Goal: Information Seeking & Learning: Learn about a topic

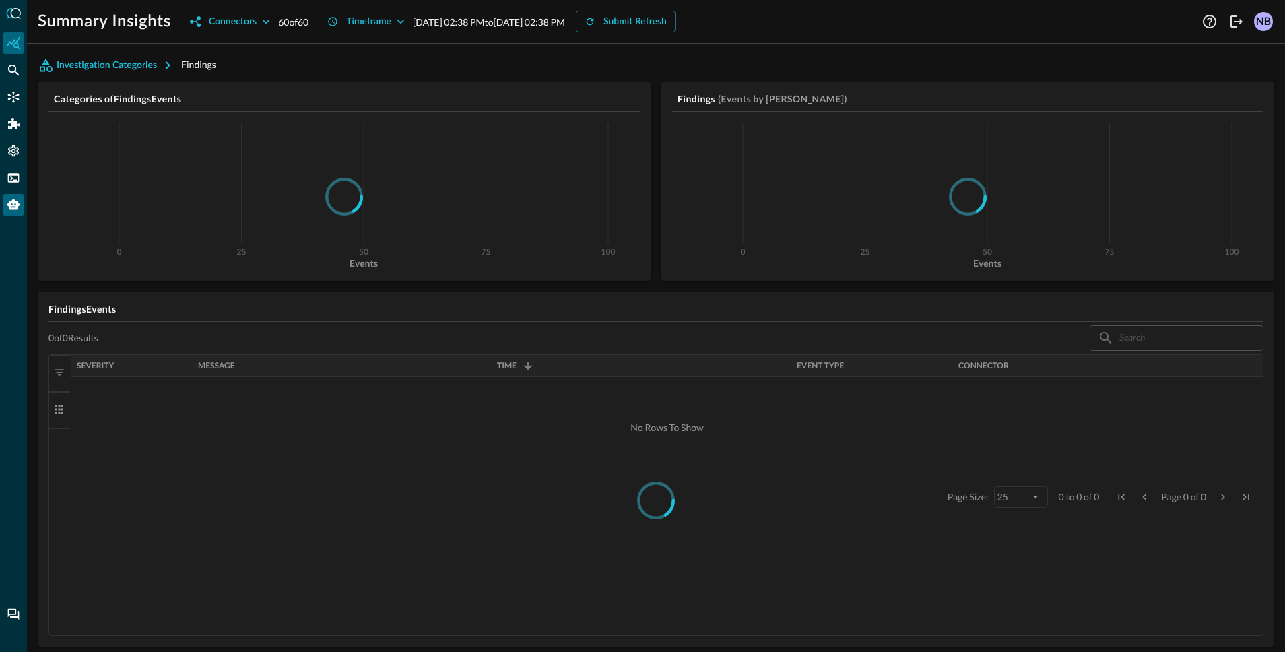
click at [14, 210] on icon "Query Agent" at bounding box center [13, 204] width 13 height 13
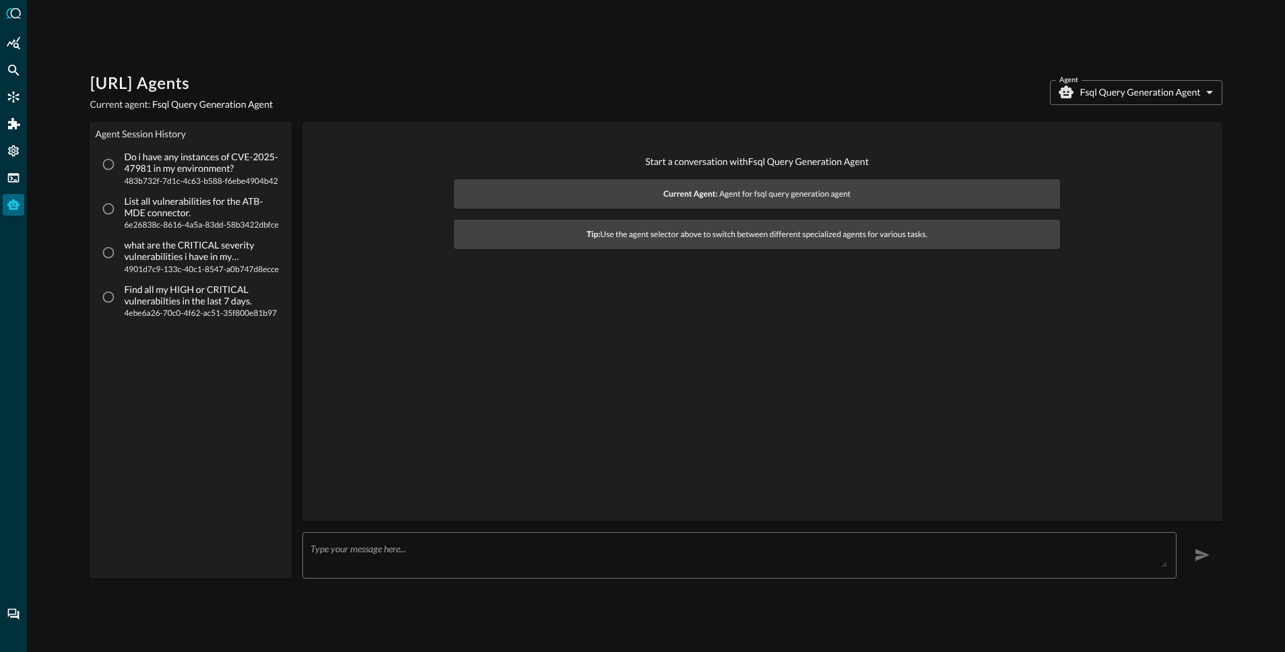
click at [1156, 94] on body "[URL] Agents Current agent: Fsql Query Generation Agent Agent Fsql Query Genera…" at bounding box center [642, 326] width 1285 height 652
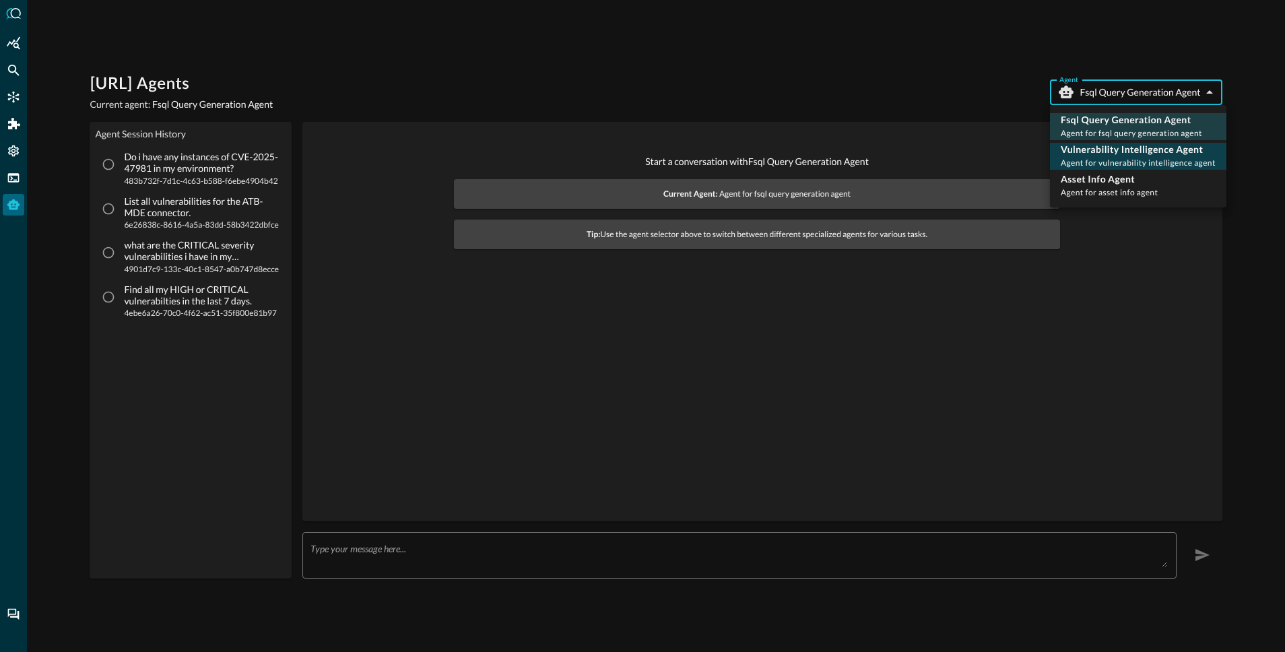
click at [1141, 153] on p "Vulnerability Intelligence Agent" at bounding box center [1138, 149] width 155 height 13
type input "vulnerability_intelligence_agent"
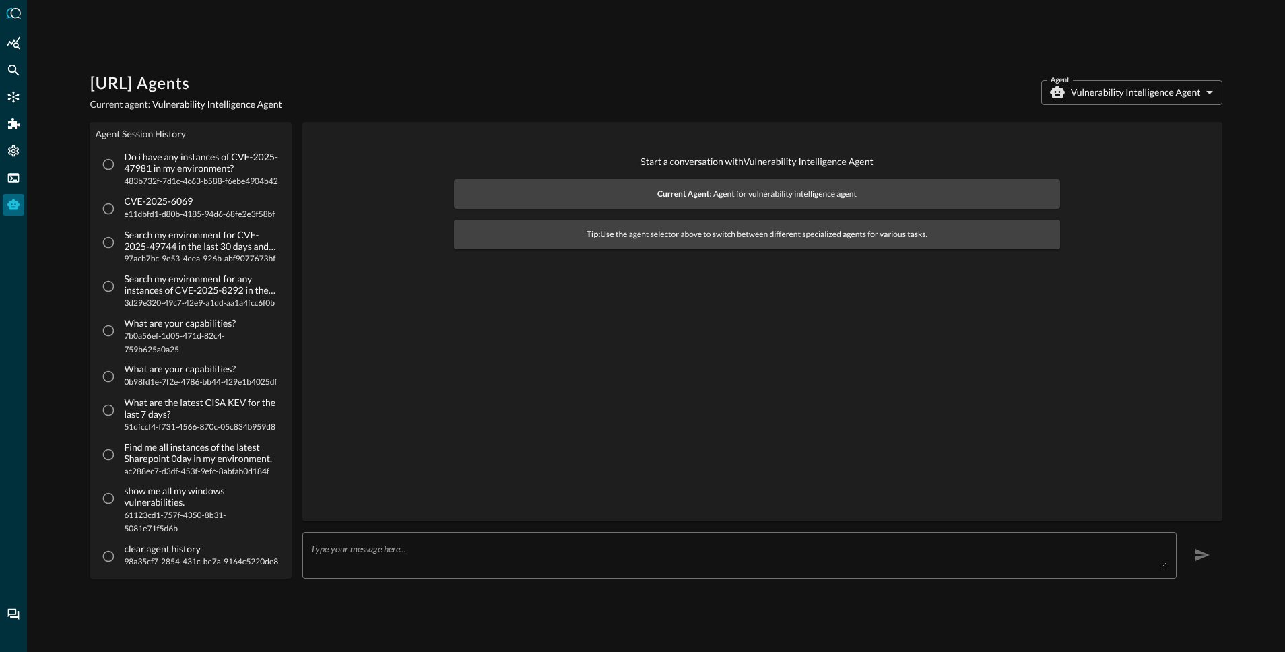
click at [178, 162] on p "Do i have any instances of CVE-2025-47981 in my environment?" at bounding box center [201, 163] width 155 height 23
click at [121, 162] on input "Do i have any instances of CVE-2025-47981 in my environment? 483b732f-7d1c-4c63…" at bounding box center [109, 165] width 26 height 26
radio input "true"
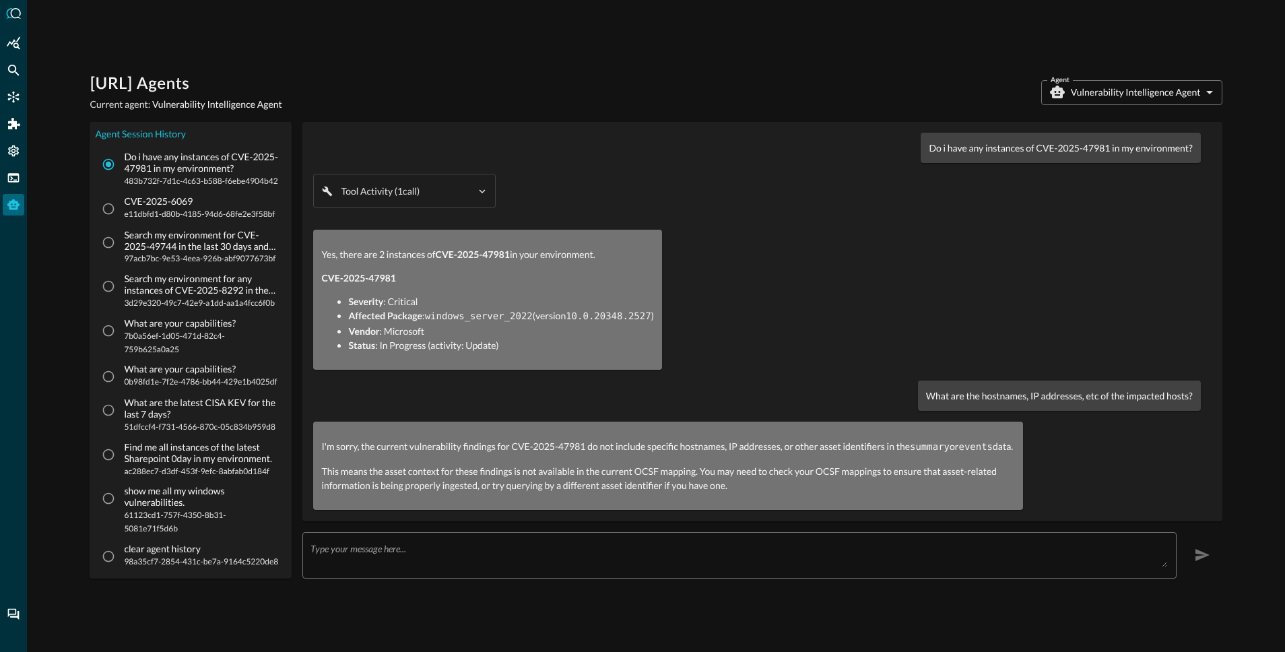
click at [195, 218] on span "e11dbfd1-d80b-4185-94d6-68fe2e3f58bf" at bounding box center [199, 213] width 151 height 13
click at [121, 218] on input "CVE-2025-6069 e11dbfd1-d80b-4185-94d6-68fe2e3f58bf" at bounding box center [109, 209] width 26 height 26
radio input "true"
radio input "false"
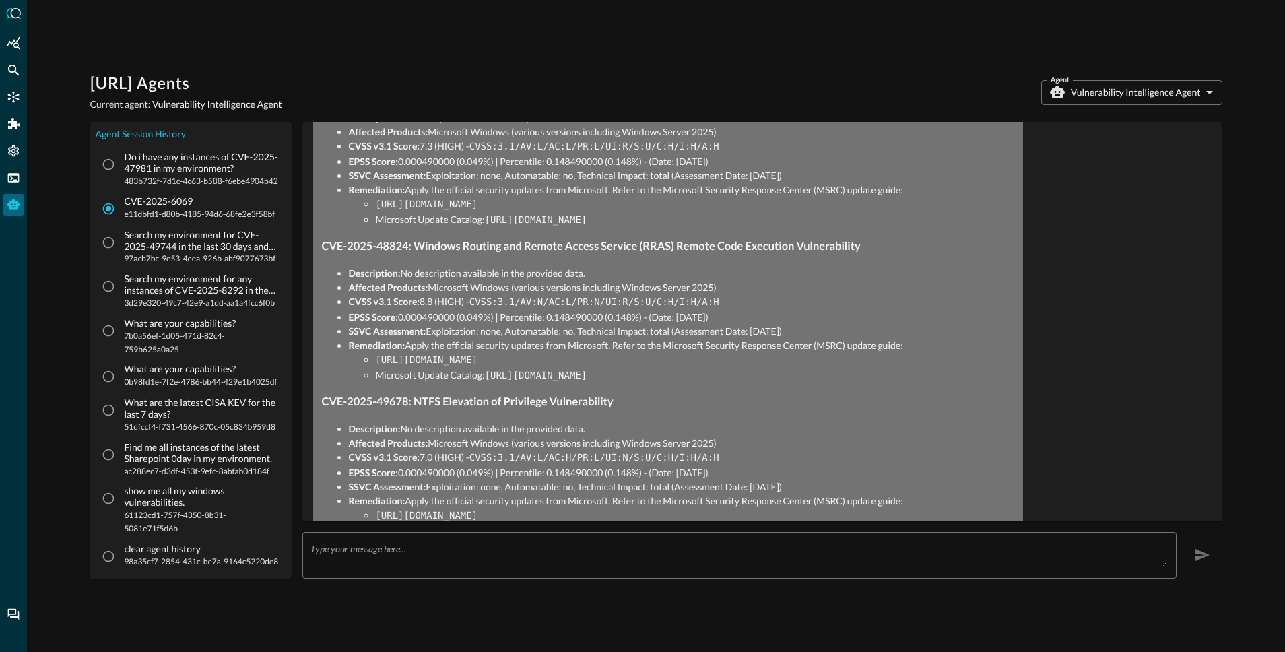
scroll to position [14324, 0]
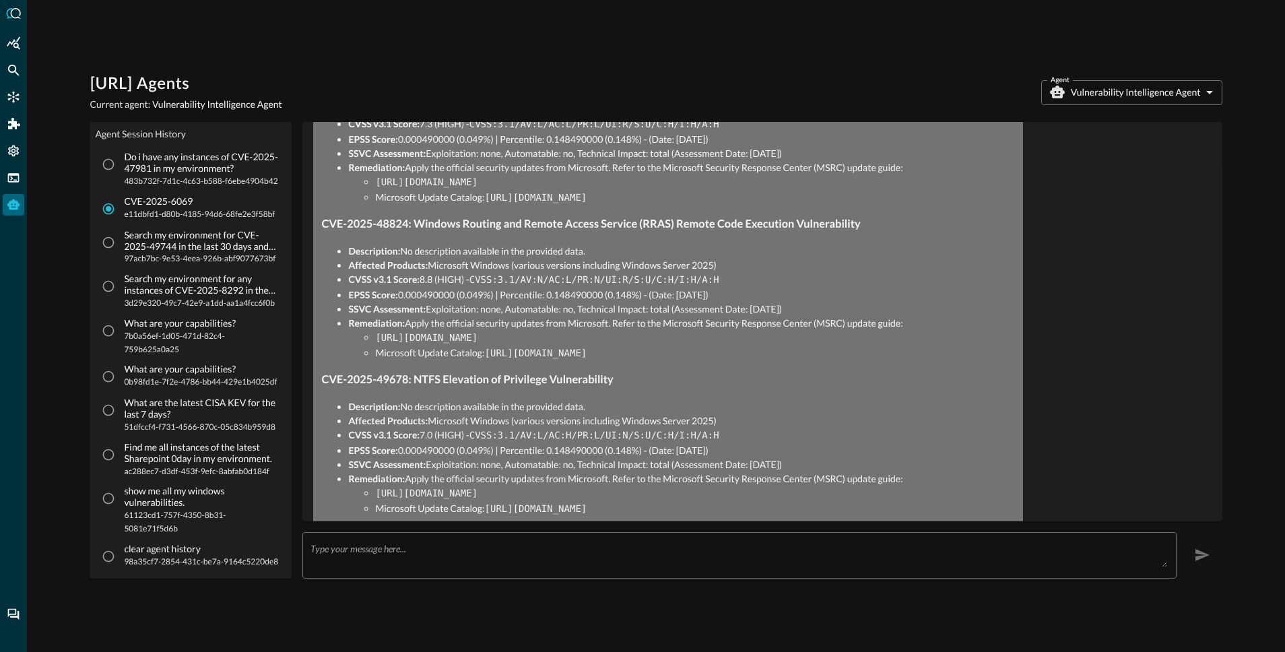
click at [171, 237] on p "Search my environment for CVE-2025-49744 in the last 30 days and provide recomm…" at bounding box center [201, 241] width 155 height 23
click at [121, 237] on input "Search my environment for CVE-2025-49744 in the last 30 days and provide recomm…" at bounding box center [109, 243] width 26 height 26
radio input "true"
radio input "false"
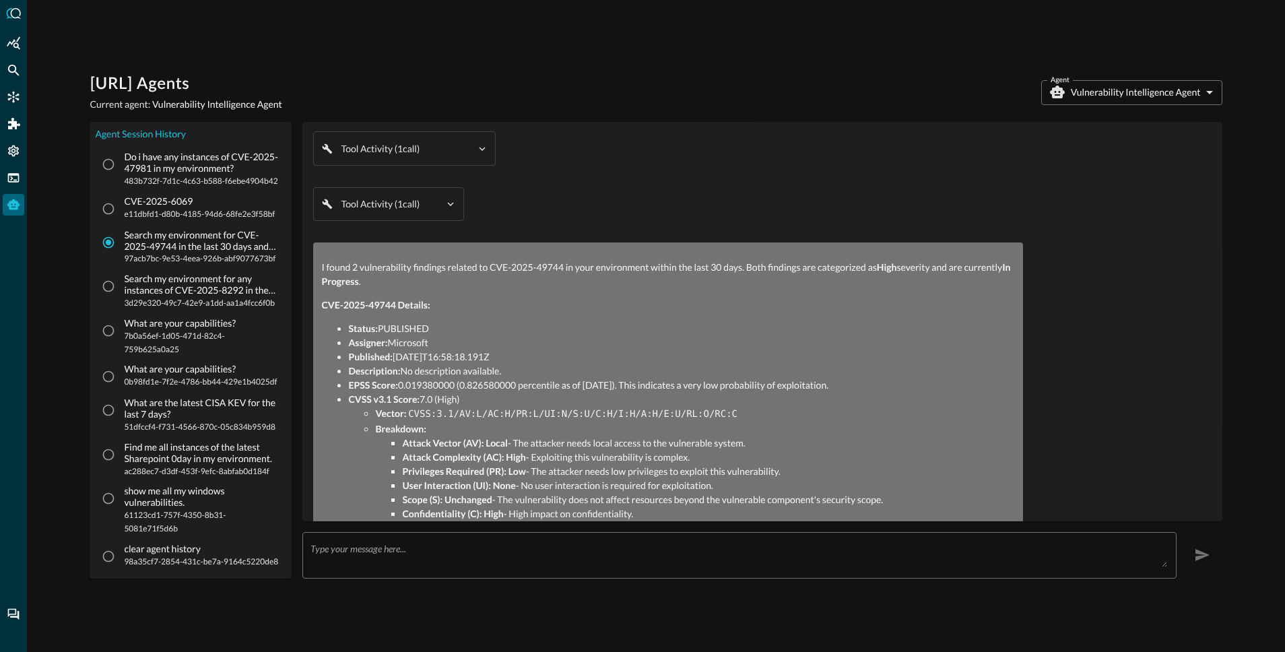
scroll to position [0, 0]
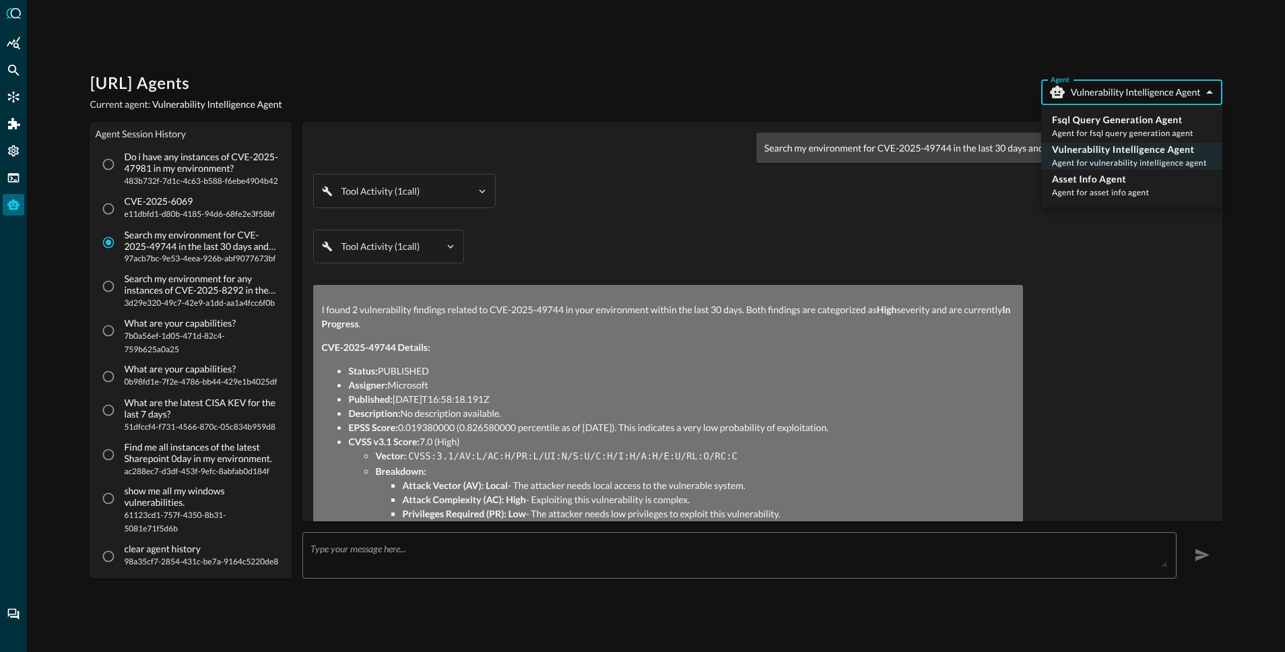
click at [1104, 88] on body "[URL] Agents Current agent: Vulnerability Intelligence Agent Agent Vulnerabilit…" at bounding box center [642, 326] width 1285 height 652
click at [780, 213] on div at bounding box center [642, 326] width 1285 height 652
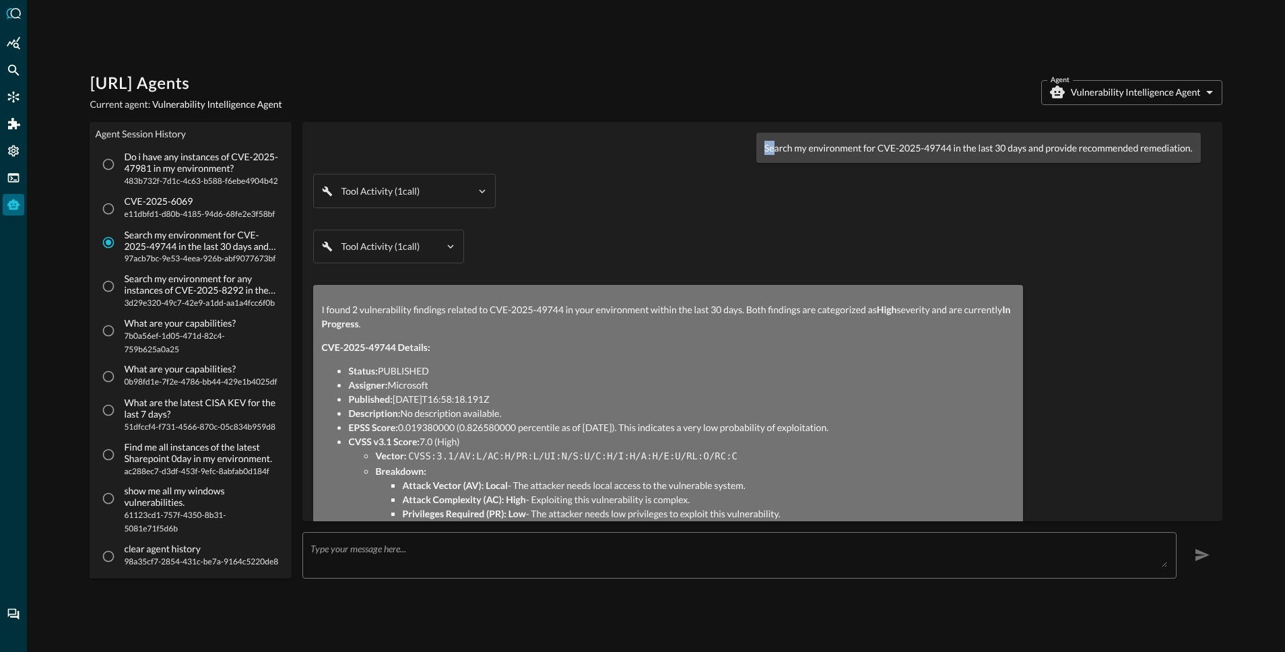
drag, startPoint x: 752, startPoint y: 146, endPoint x: 763, endPoint y: 147, distance: 10.9
click at [763, 147] on div "Search my environment for CVE-2025-49744 in the last 30 days and provide recomm…" at bounding box center [978, 148] width 444 height 30
click at [764, 150] on p "Search my environment for CVE-2025-49744 in the last 30 days and provide recomm…" at bounding box center [978, 148] width 428 height 14
drag, startPoint x: 754, startPoint y: 150, endPoint x: 1155, endPoint y: 152, distance: 401.4
click at [1158, 151] on p "Search my environment for CVE-2025-49744 in the last 30 days and provide recomm…" at bounding box center [978, 148] width 428 height 14
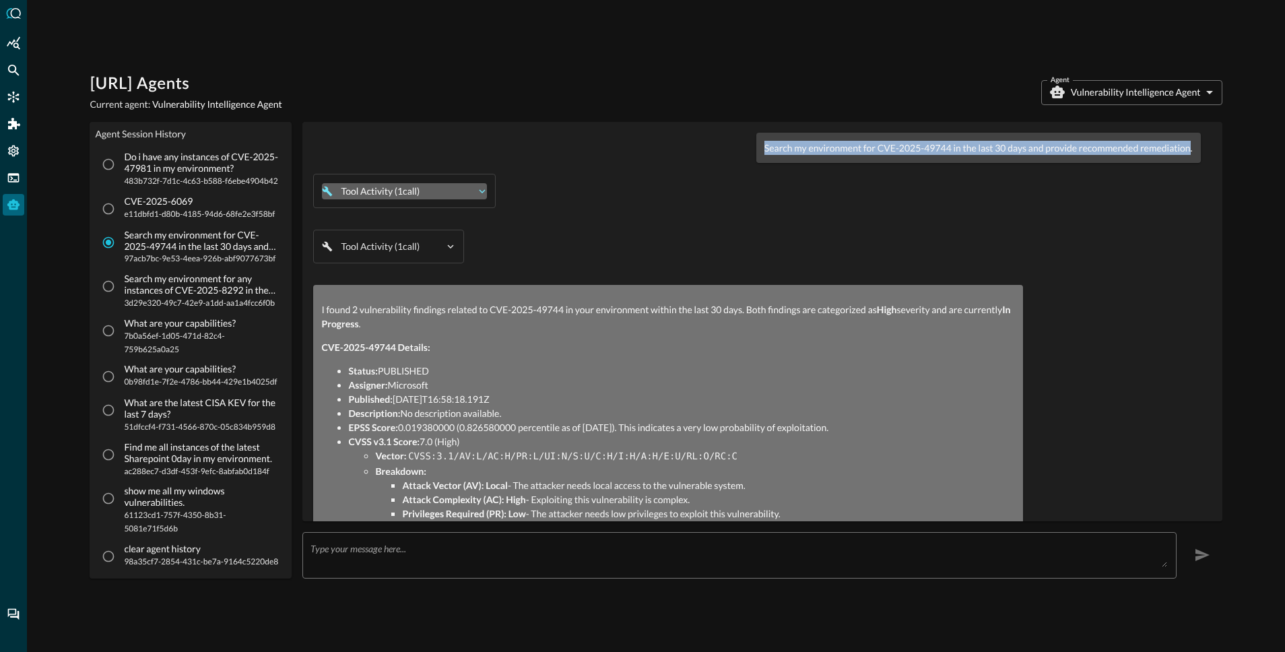
click at [488, 189] on icon "button" at bounding box center [482, 191] width 12 height 12
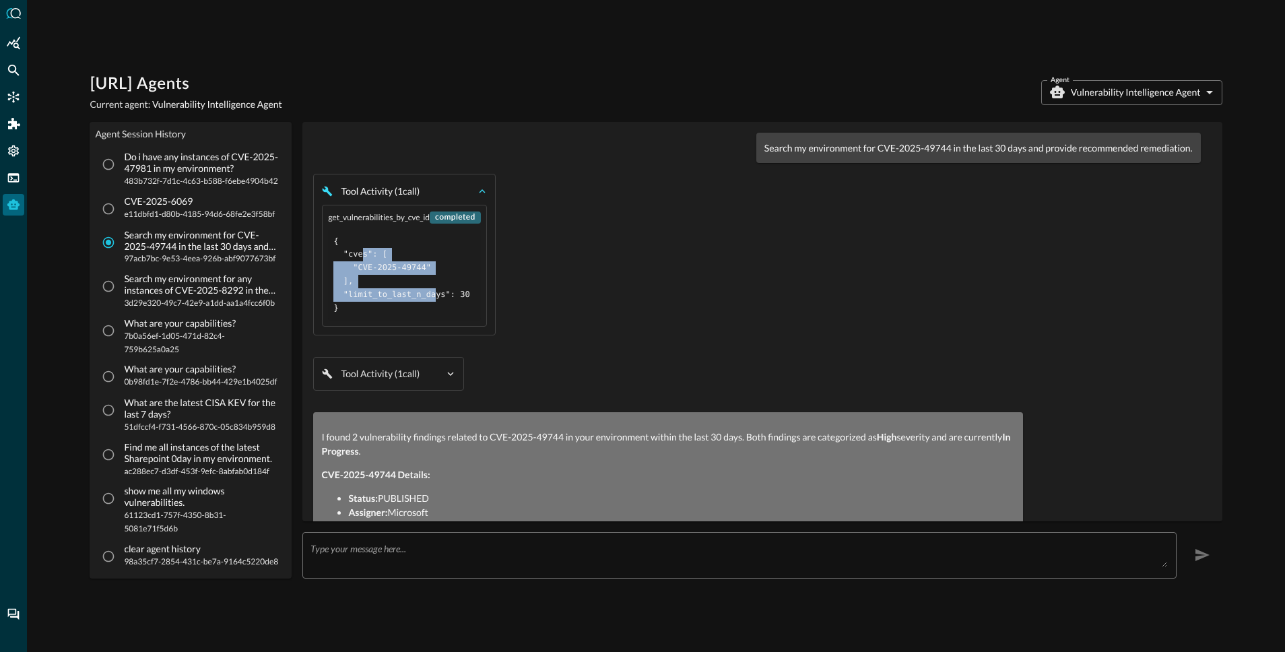
drag, startPoint x: 436, startPoint y: 295, endPoint x: 362, endPoint y: 257, distance: 83.7
click at [362, 257] on pre "{ "cves": [ "CVE-2025-49744" ], "limit_to_last_n_days": 30 }" at bounding box center [403, 275] width 141 height 80
click at [362, 259] on pre "{ "cves": [ "CVE-2025-49744" ], "limit_to_last_n_days": 30 }" at bounding box center [403, 275] width 141 height 80
click at [486, 191] on icon "button" at bounding box center [482, 191] width 12 height 12
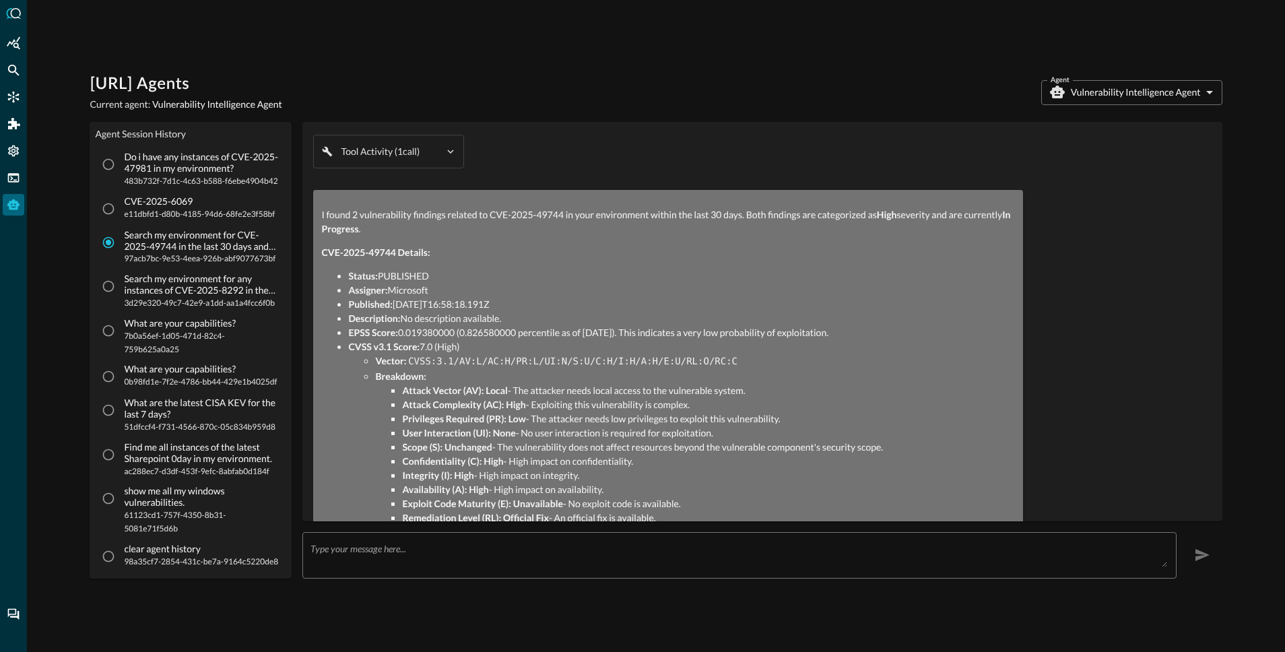
scroll to position [98, 0]
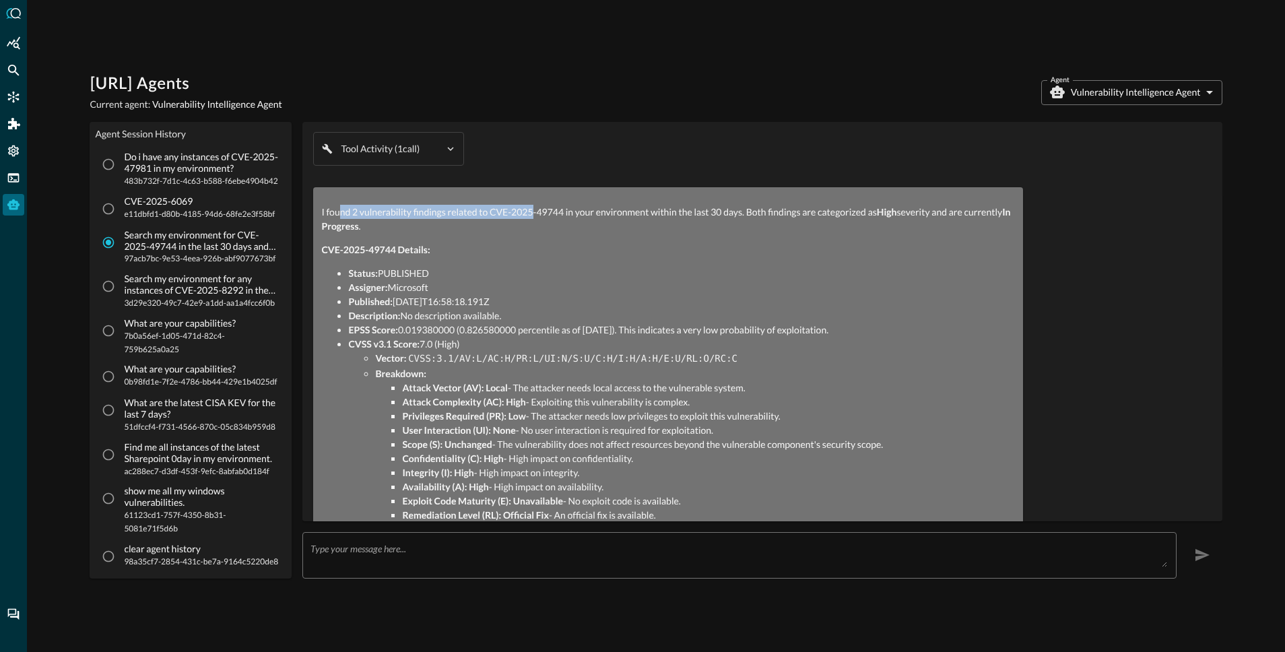
drag, startPoint x: 343, startPoint y: 211, endPoint x: 531, endPoint y: 207, distance: 187.9
click at [531, 205] on p "I found 2 vulnerability findings related to CVE-2025-49744 in your environment …" at bounding box center [668, 219] width 694 height 28
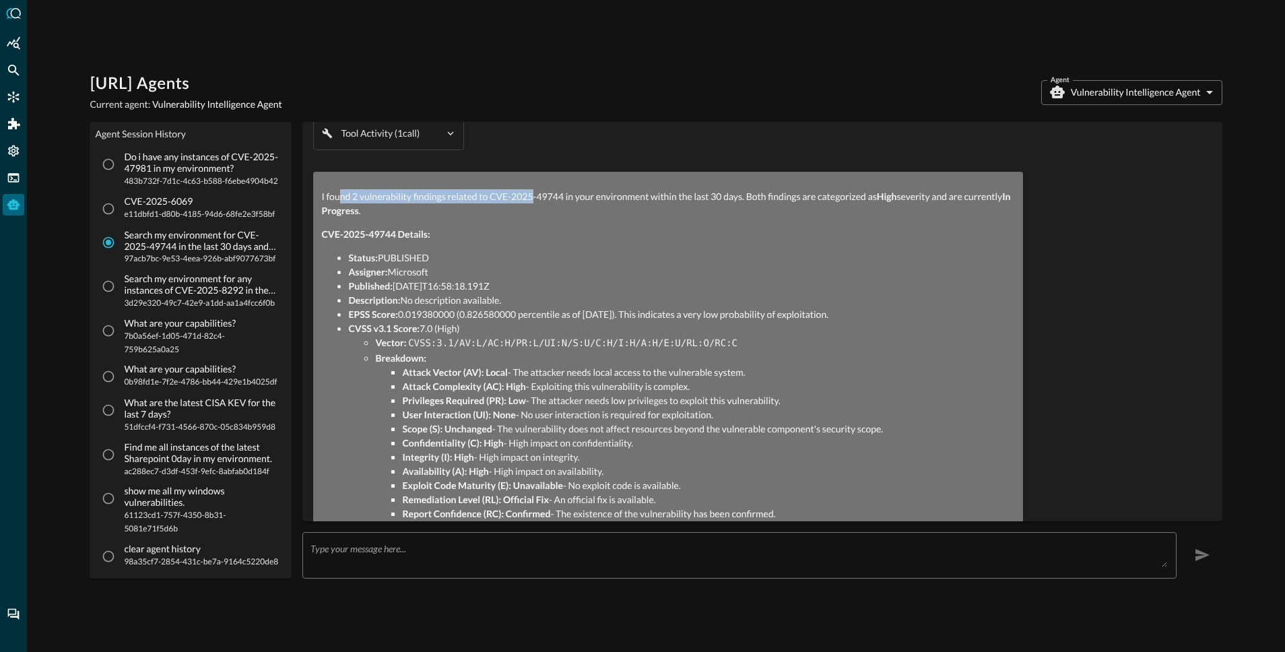
scroll to position [114, 0]
drag, startPoint x: 810, startPoint y: 199, endPoint x: 980, endPoint y: 203, distance: 169.7
click at [980, 203] on p "I found 2 vulnerability findings related to CVE-2025-49744 in your environment …" at bounding box center [668, 203] width 694 height 28
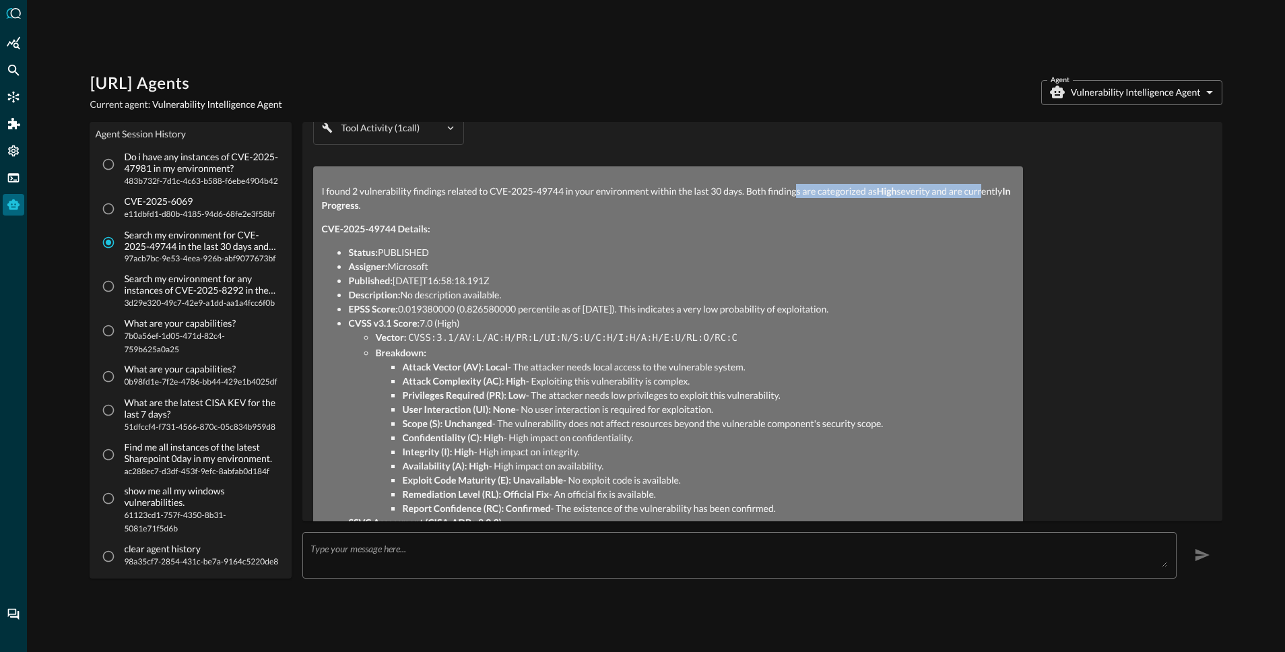
scroll to position [127, 0]
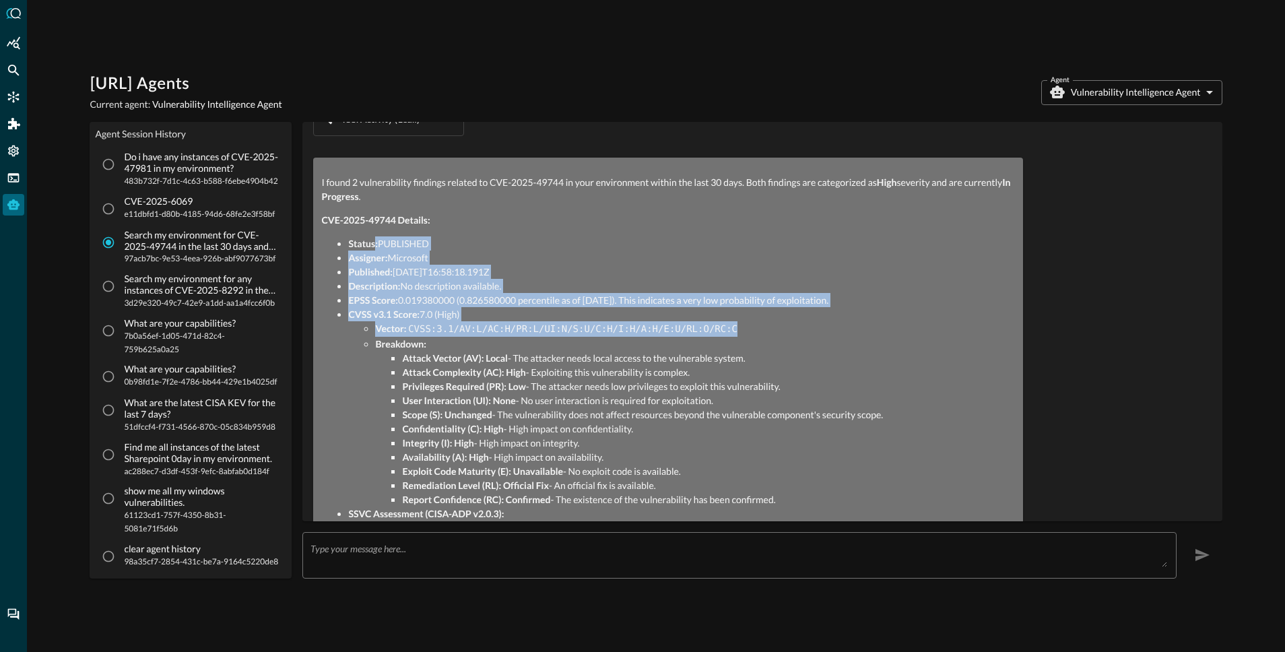
drag, startPoint x: 379, startPoint y: 244, endPoint x: 486, endPoint y: 350, distance: 150.0
click at [484, 347] on ul "Status: PUBLISHED Assigner: Microsoft Published: [DATE]T16:58:18.191Z Descripti…" at bounding box center [668, 406] width 694 height 341
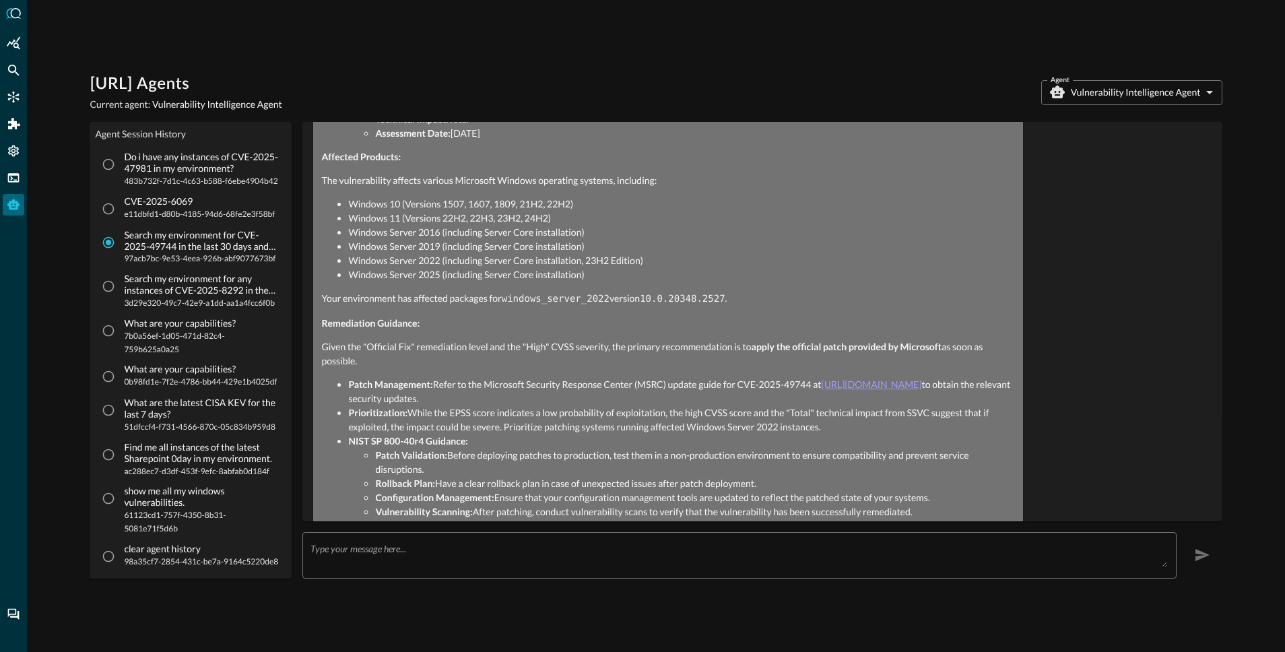
scroll to position [570, 0]
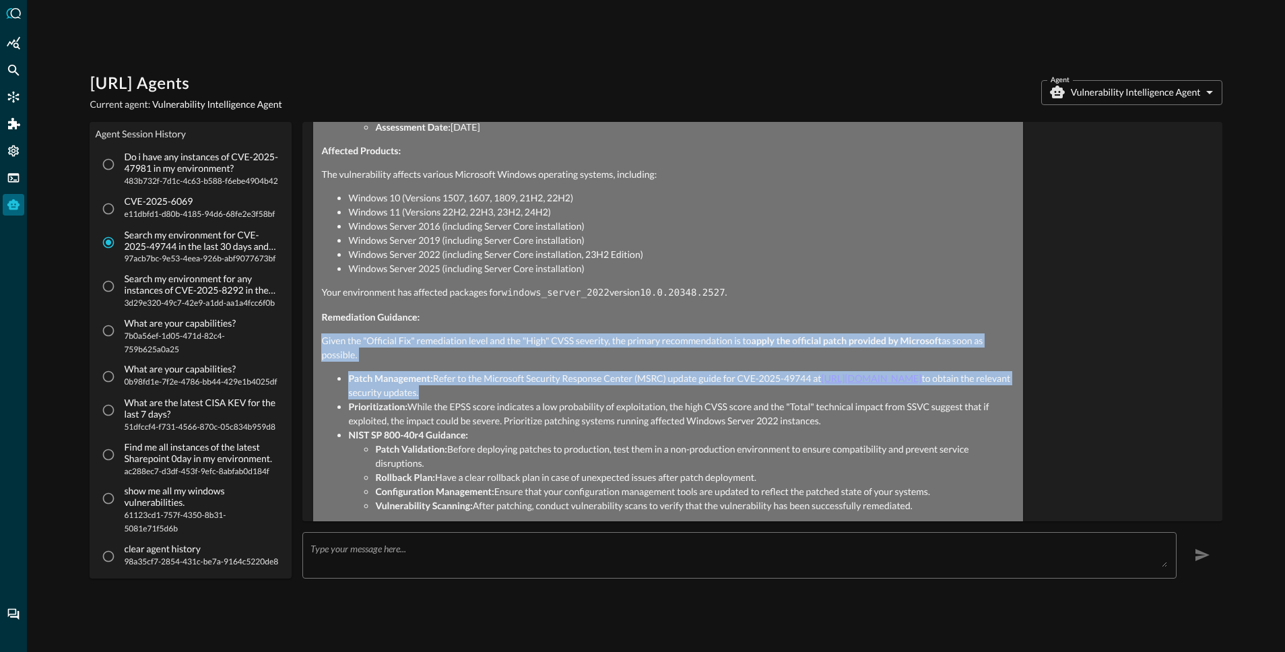
drag, startPoint x: 453, startPoint y: 335, endPoint x: 605, endPoint y: 400, distance: 165.0
click at [604, 399] on div "I found 2 vulnerability findings related to CVE-2025-49744 in your environment …" at bounding box center [668, 122] width 694 height 781
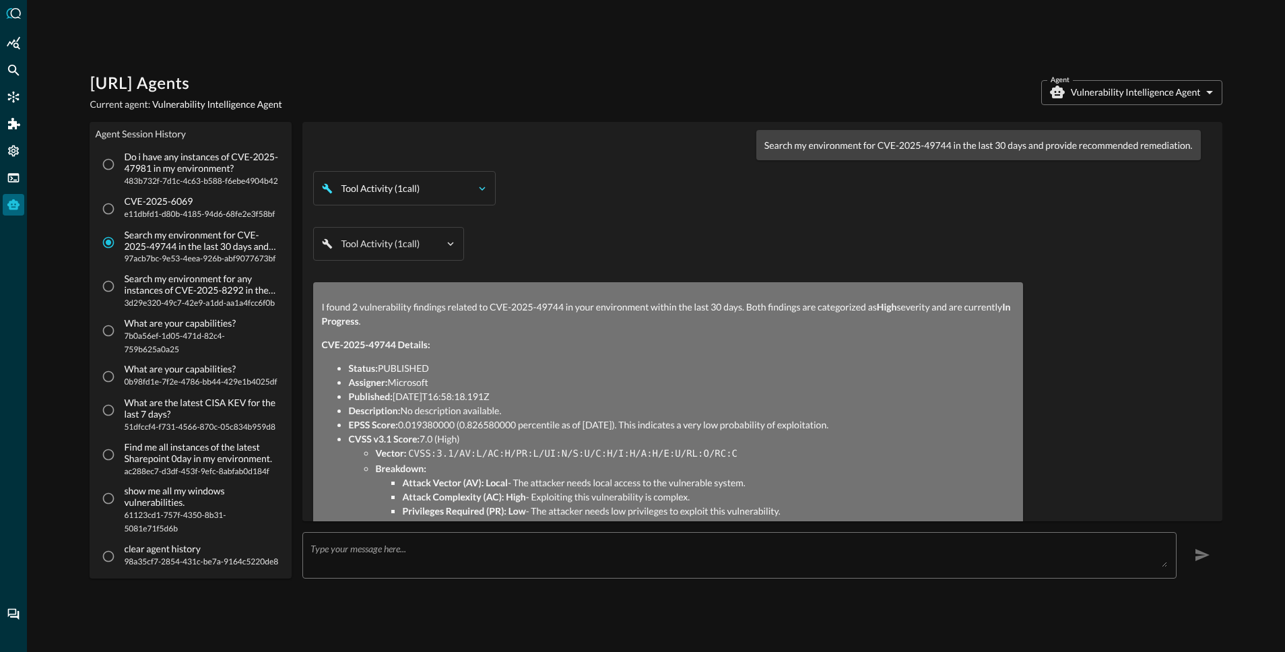
scroll to position [0, 0]
click at [178, 412] on p "What are the latest CISA KEV for the last 7 days?" at bounding box center [201, 408] width 155 height 23
click at [121, 412] on input "What are the latest CISA KEV for the last 7 days? 51dfccf4-f731-4566-870c-05c83…" at bounding box center [109, 410] width 26 height 26
radio input "true"
radio input "false"
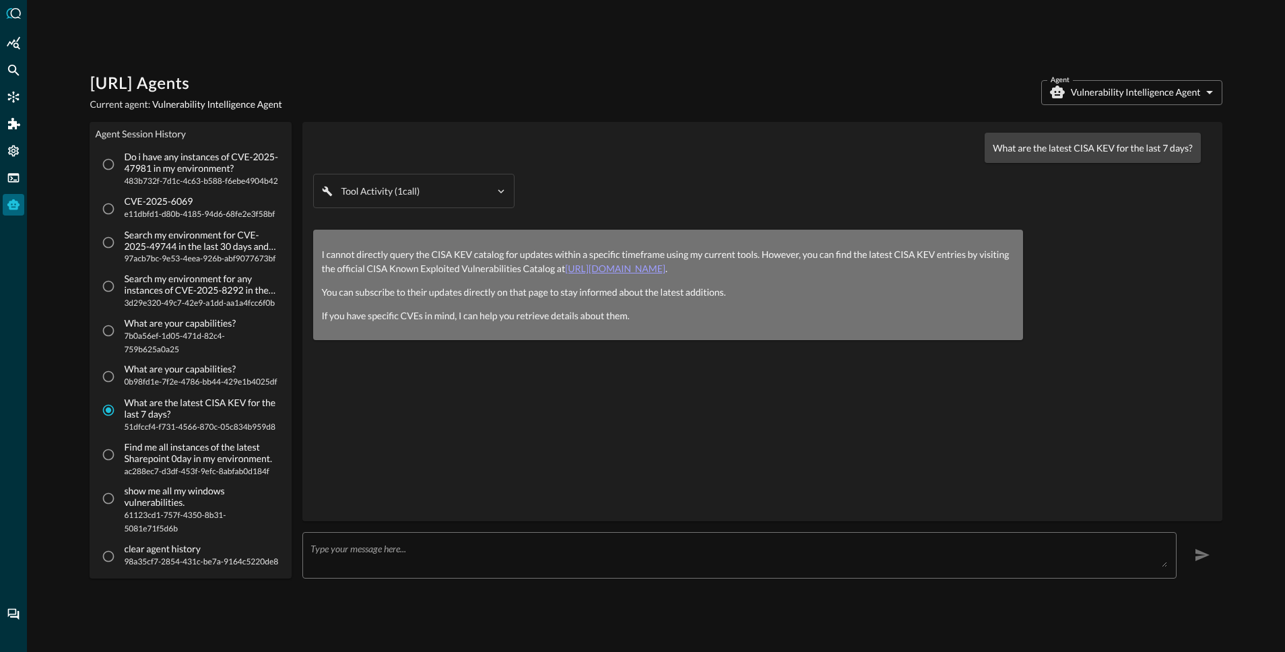
click at [152, 420] on span "51dfccf4-f731-4566-870c-05c834b959d8" at bounding box center [201, 426] width 155 height 13
click at [121, 420] on input "What are the latest CISA KEV for the last 7 days? 51dfccf4-f731-4566-870c-05c83…" at bounding box center [109, 410] width 26 height 26
click at [158, 447] on p "Find me all instances of the latest Sharepoint 0day in my environment." at bounding box center [201, 453] width 155 height 23
click at [121, 447] on input "Find me all instances of the latest Sharepoint 0day in my environment. ac288ec7…" at bounding box center [109, 455] width 26 height 26
radio input "true"
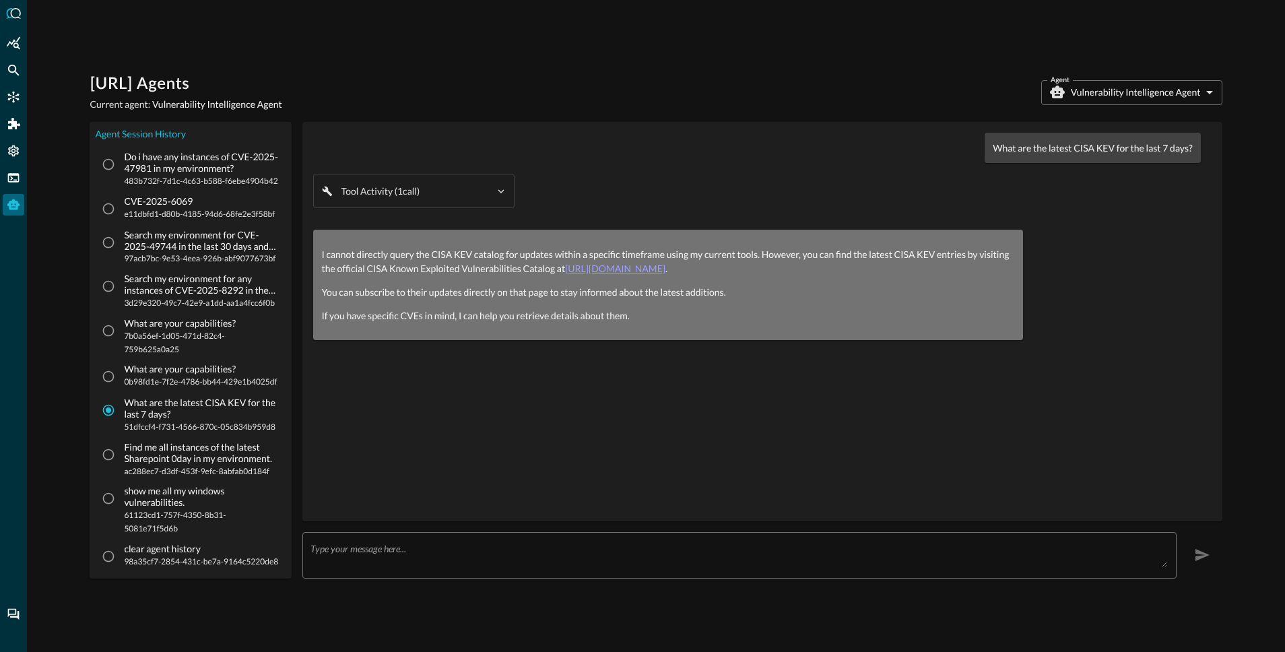
radio input "false"
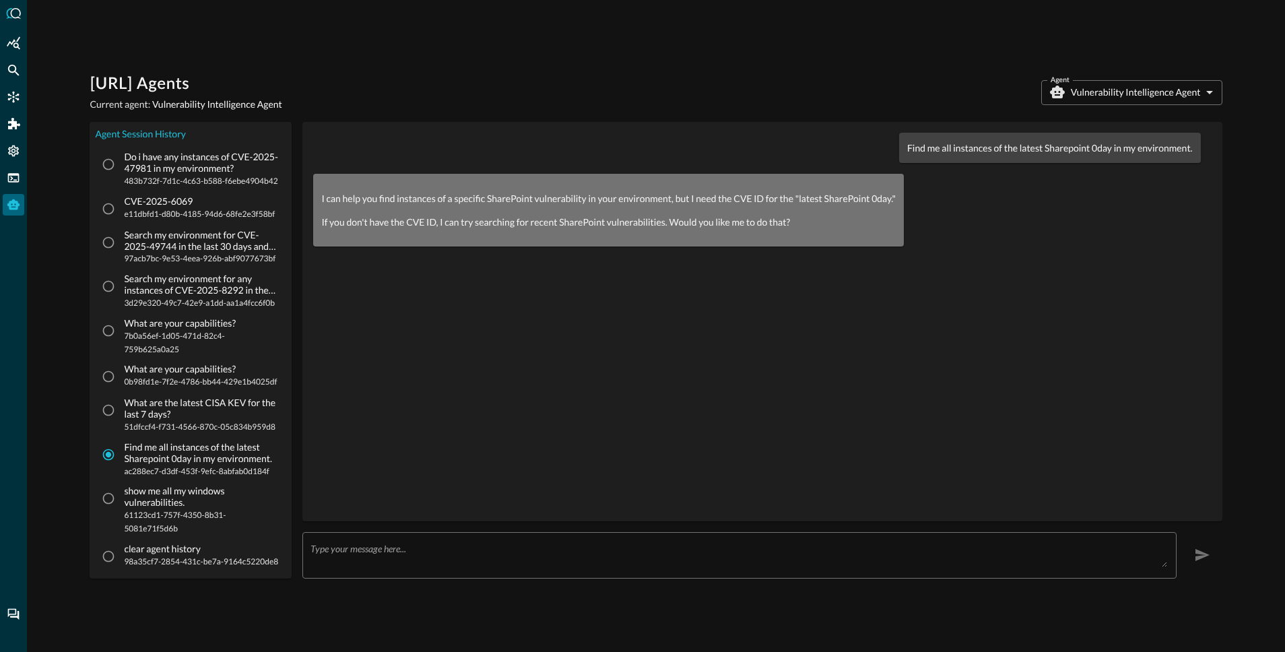
click at [166, 496] on p "show me all my windows vulnerabilities." at bounding box center [201, 497] width 155 height 23
click at [121, 496] on input "show me all my windows vulnerabilities. 61123cd1-757f-4350-8b31-5081e71f5d6b" at bounding box center [109, 499] width 26 height 26
radio input "true"
radio input "false"
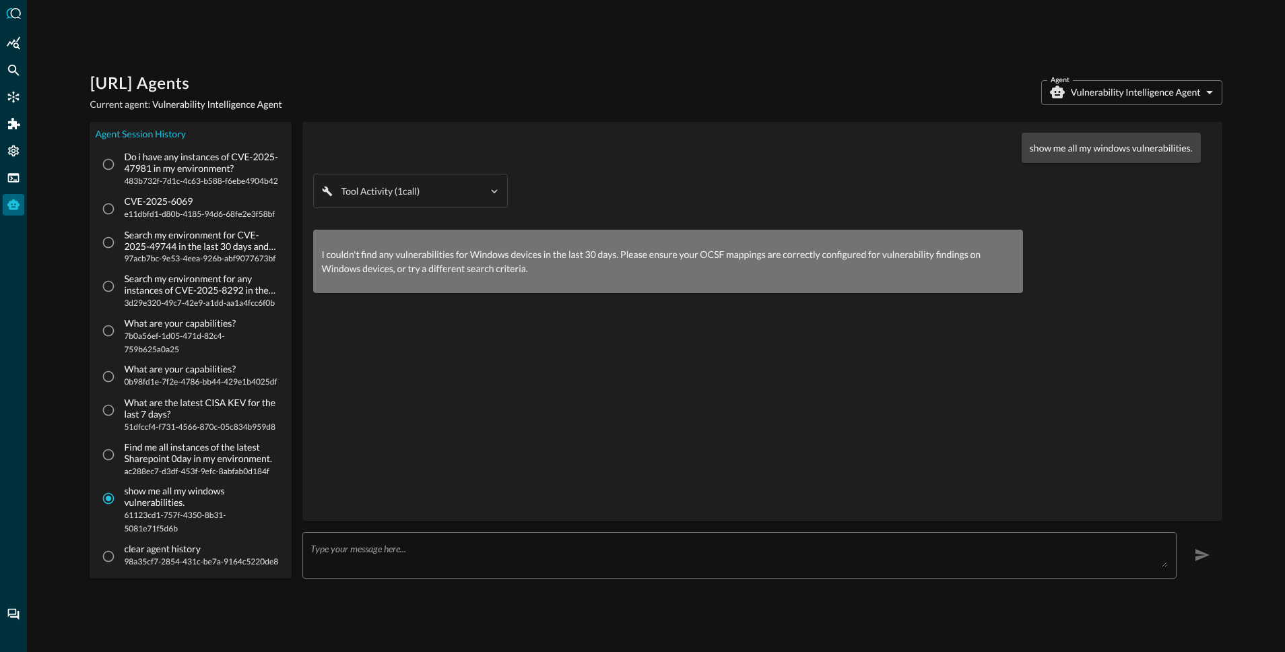
click at [158, 550] on p "clear agent history" at bounding box center [201, 548] width 154 height 11
click at [121, 550] on input "clear agent history 98a35cf7-2854-431c-be7a-9164c5220de8" at bounding box center [109, 556] width 26 height 26
radio input "true"
radio input "false"
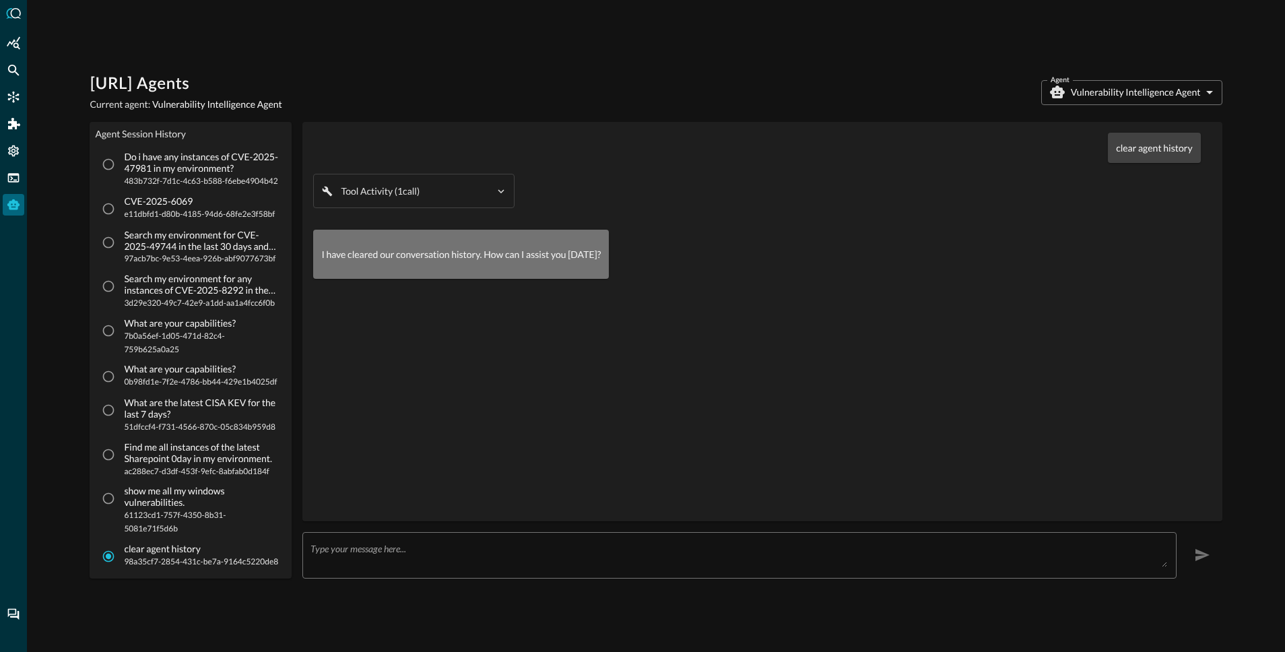
click at [185, 304] on span "3d29e320-49c7-42e9-a1dd-aa1a4fcc6f0b" at bounding box center [201, 302] width 155 height 13
click at [121, 299] on input "Search my environment for any instances of CVE-2025-8292 in the last 7 days and…" at bounding box center [109, 286] width 26 height 26
radio input "true"
radio input "false"
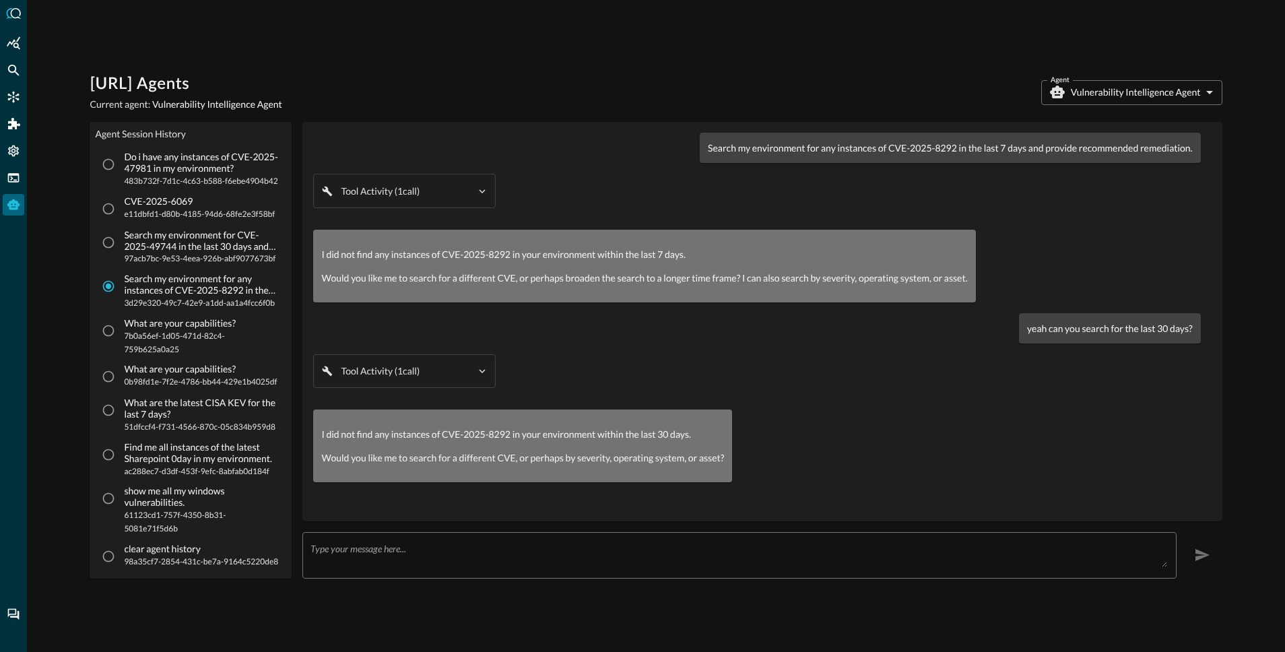
click at [202, 385] on span "0b98fd1e-7f2e-4786-bb44-429e1b4025df" at bounding box center [200, 381] width 153 height 13
click at [121, 385] on input "What are your capabilities? 0b98fd1e-7f2e-4786-bb44-429e1b4025df" at bounding box center [109, 377] width 26 height 26
radio input "true"
radio input "false"
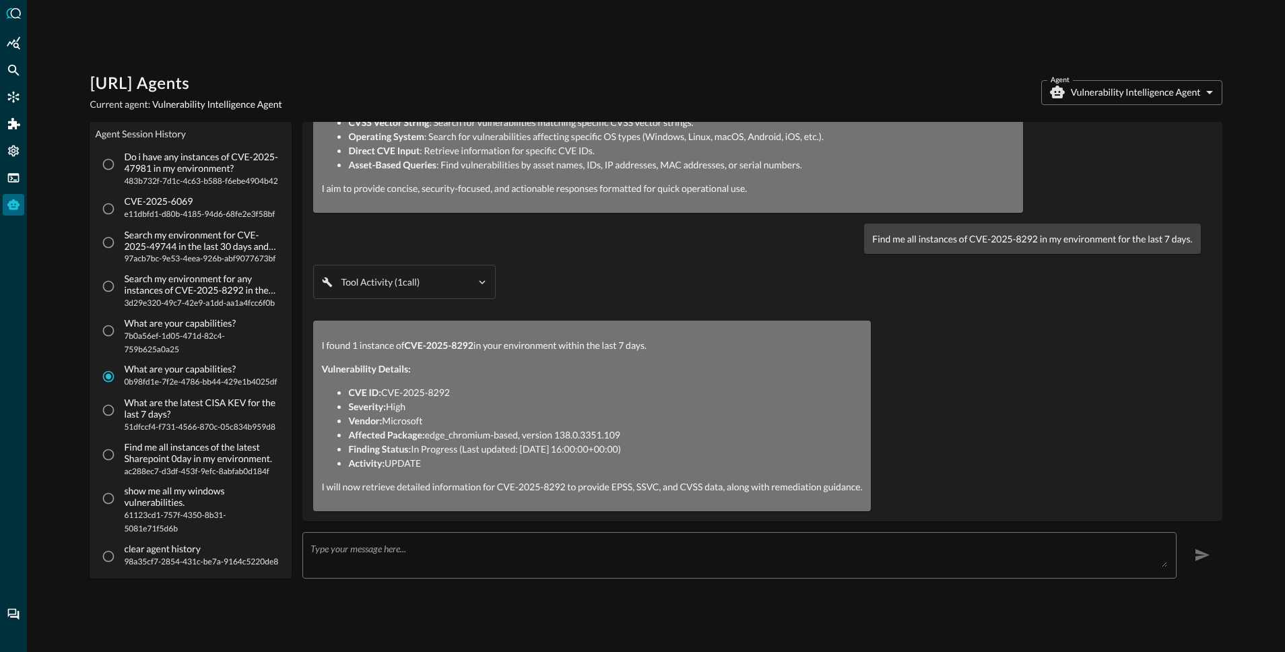
click at [179, 242] on p "Search my environment for CVE-2025-49744 in the last 30 days and provide recomm…" at bounding box center [201, 241] width 155 height 23
click at [121, 242] on input "Search my environment for CVE-2025-49744 in the last 30 days and provide recomm…" at bounding box center [109, 243] width 26 height 26
radio input "true"
radio input "false"
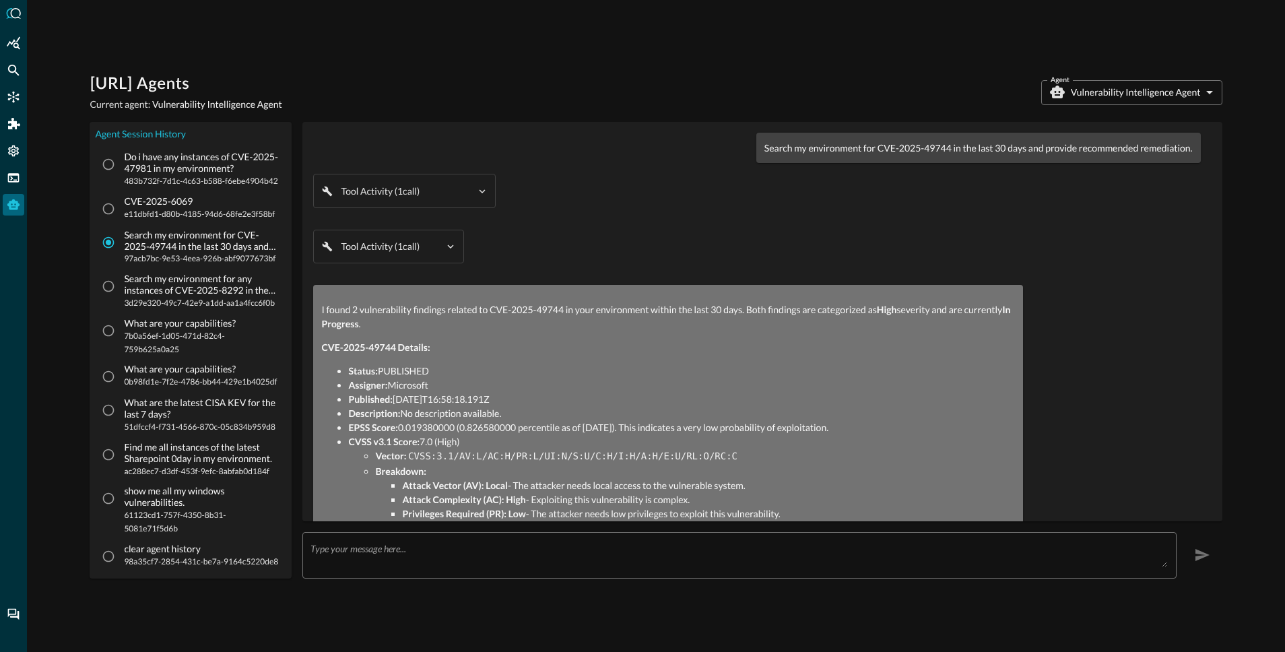
click at [158, 292] on p "Search my environment for any instances of CVE-2025-8292 in the last 7 days and…" at bounding box center [201, 284] width 155 height 23
click at [121, 292] on input "Search my environment for any instances of CVE-2025-8292 in the last 7 days and…" at bounding box center [109, 286] width 26 height 26
radio input "true"
radio input "false"
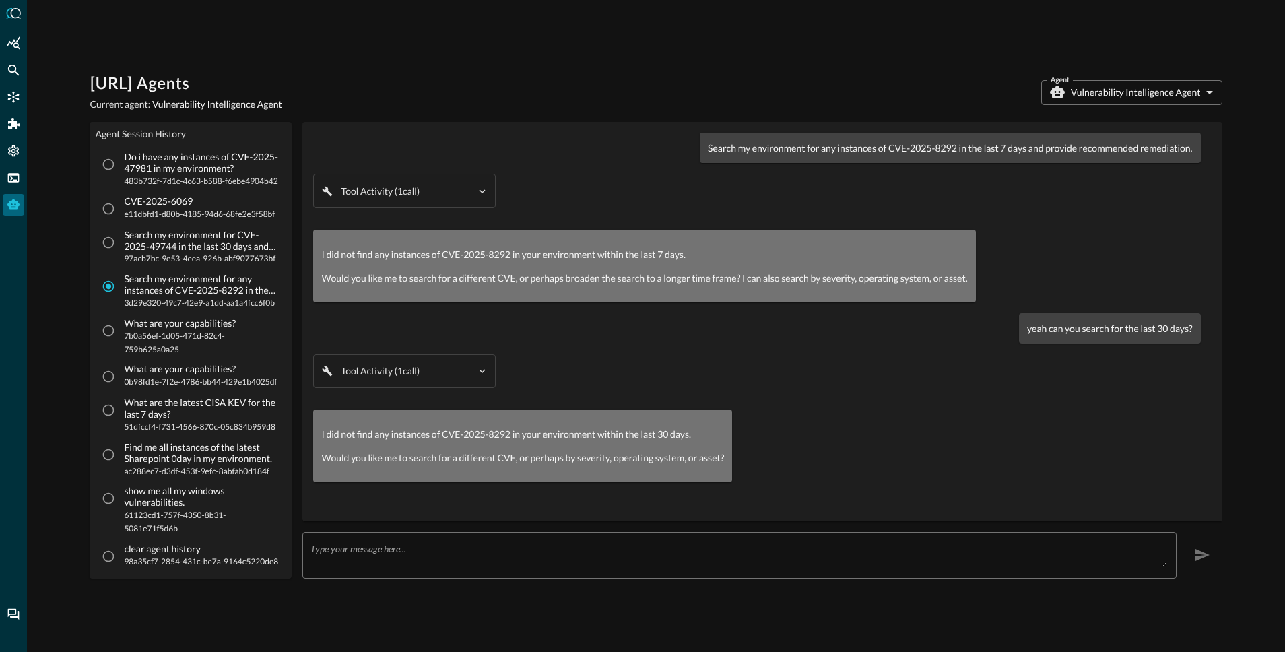
click at [170, 339] on span "7b0a56ef-1d05-471d-82c4-759b625a0a25" at bounding box center [201, 342] width 155 height 27
click at [121, 339] on input "What are your capabilities? 7b0a56ef-1d05-471d-82c4-759b625a0a25" at bounding box center [109, 331] width 26 height 26
radio input "true"
radio input "false"
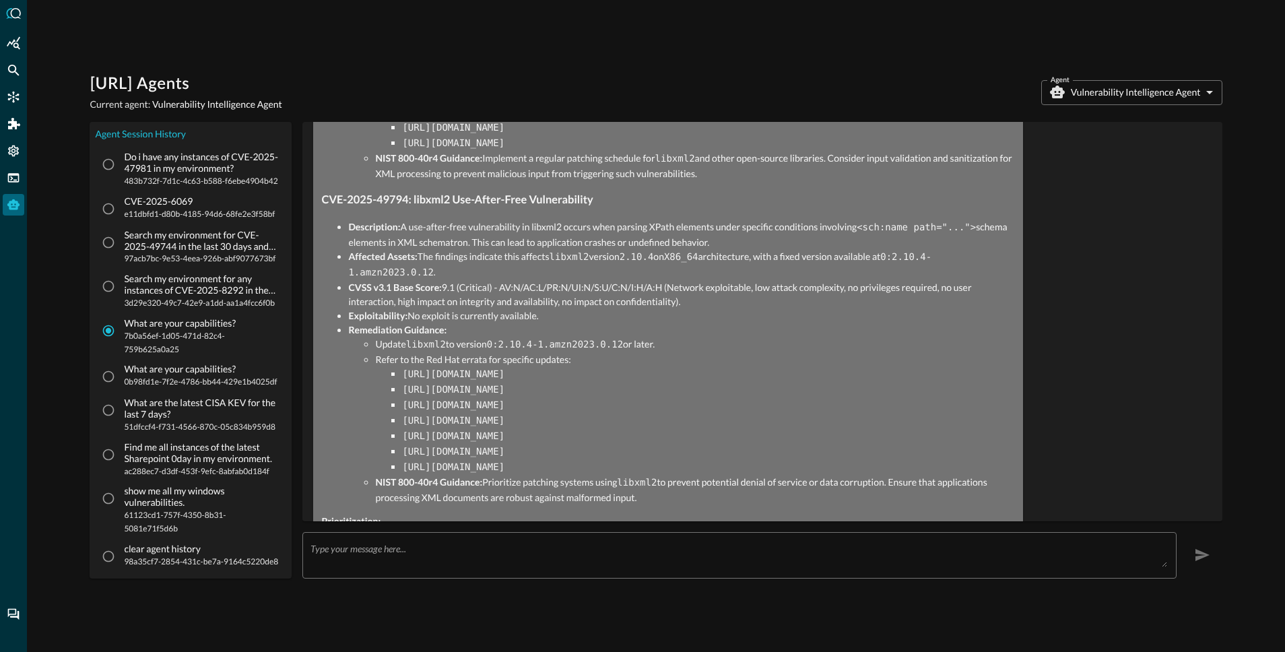
scroll to position [1585, 0]
click at [182, 375] on span "0b98fd1e-7f2e-4786-bb44-429e1b4025df" at bounding box center [200, 381] width 153 height 13
click at [121, 375] on input "What are your capabilities? 0b98fd1e-7f2e-4786-bb44-429e1b4025df" at bounding box center [109, 377] width 26 height 26
radio input "true"
radio input "false"
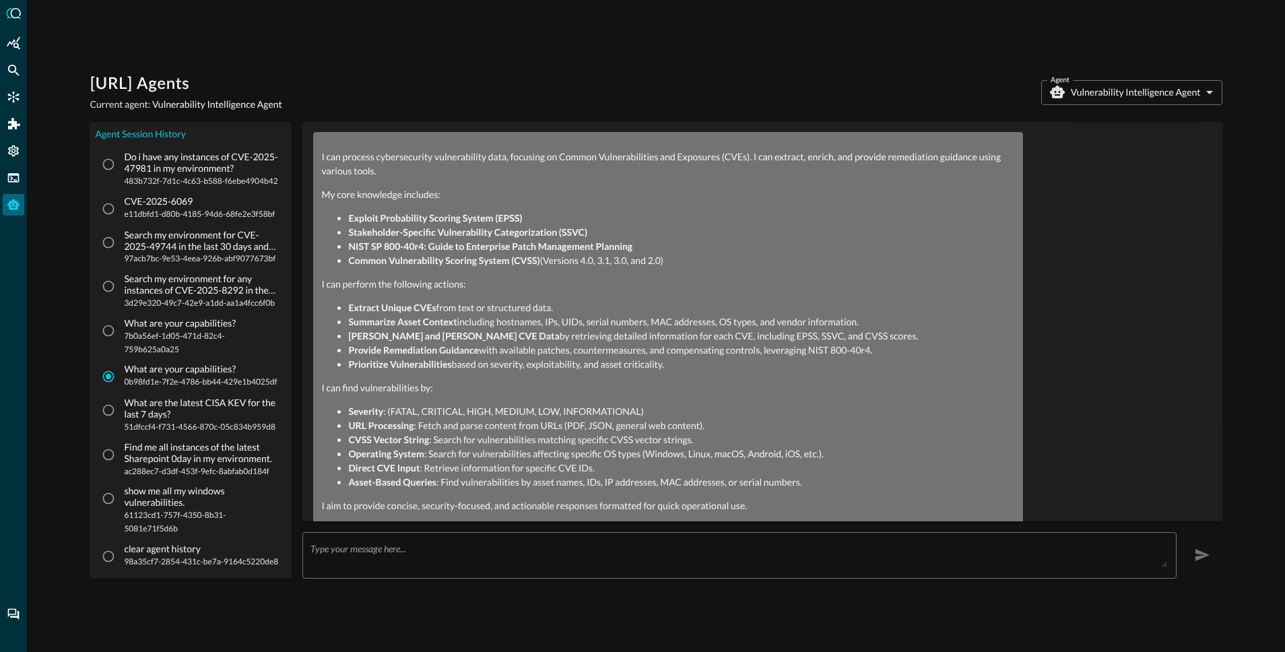
scroll to position [369, 0]
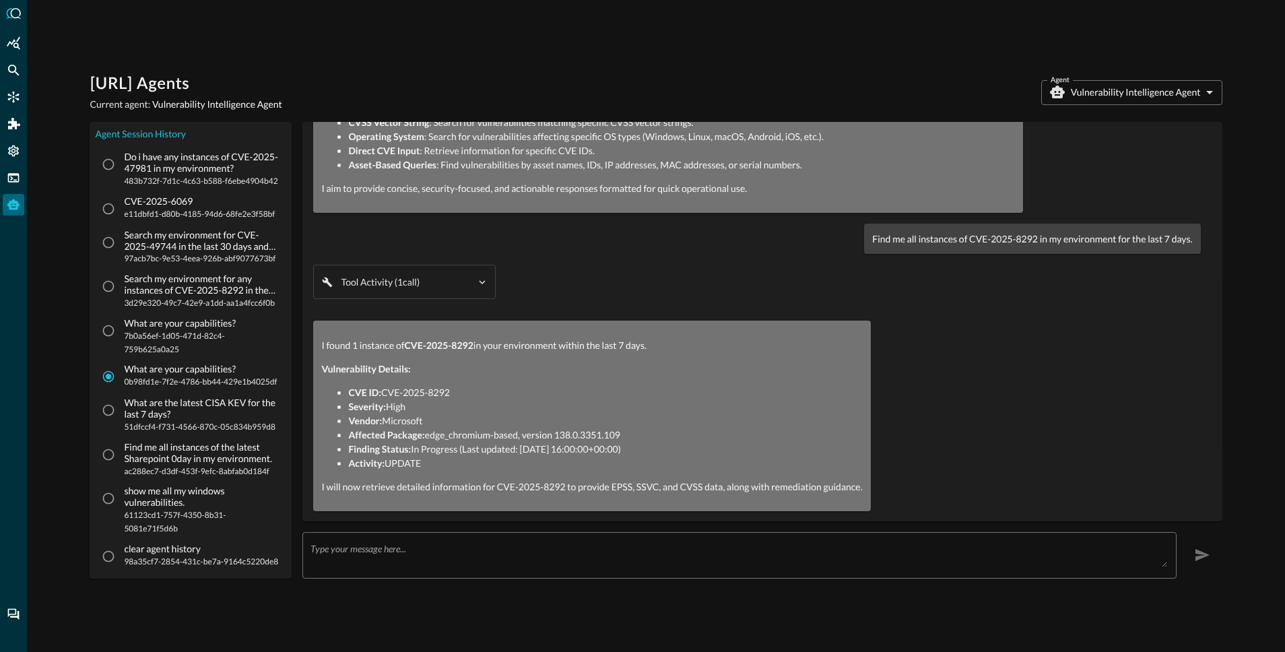
click at [112, 426] on label "What are the latest CISA KEV for the last 7 days? 51dfccf4-f731-4566-870c-05c83…" at bounding box center [187, 415] width 183 height 36
click at [112, 423] on input "What are the latest CISA KEV for the last 7 days? 51dfccf4-f731-4566-870c-05c83…" at bounding box center [109, 410] width 26 height 26
radio input "true"
radio input "false"
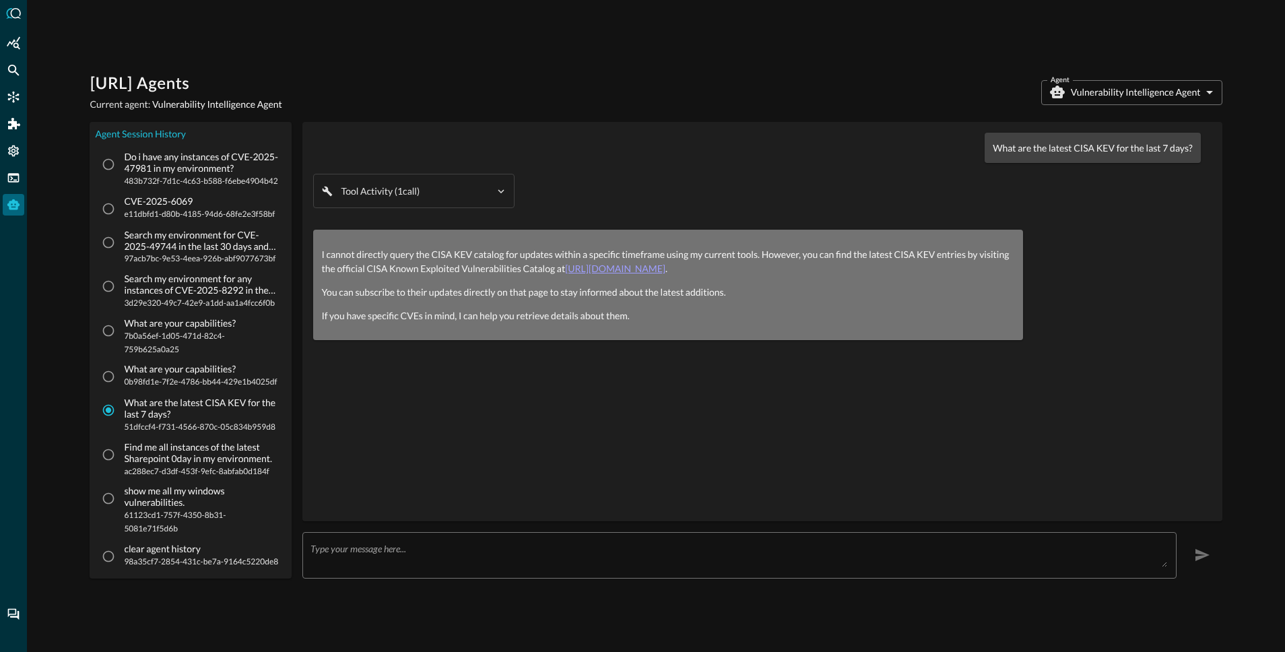
click at [154, 457] on p "Find me all instances of the latest Sharepoint 0day in my environment." at bounding box center [201, 453] width 155 height 23
click at [121, 457] on input "Find me all instances of the latest Sharepoint 0day in my environment. ac288ec7…" at bounding box center [109, 455] width 26 height 26
radio input "true"
radio input "false"
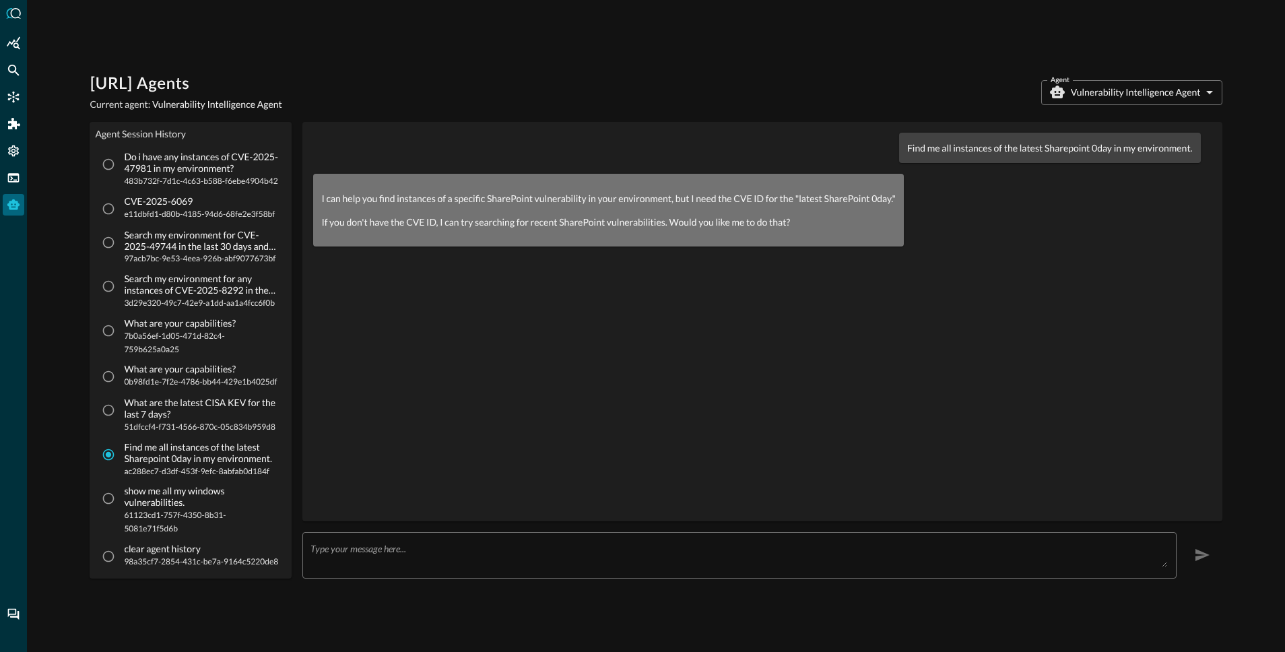
click at [183, 499] on p "show me all my windows vulnerabilities." at bounding box center [201, 497] width 155 height 23
click at [121, 499] on input "show me all my windows vulnerabilities. 61123cd1-757f-4350-8b31-5081e71f5d6b" at bounding box center [109, 499] width 26 height 26
radio input "true"
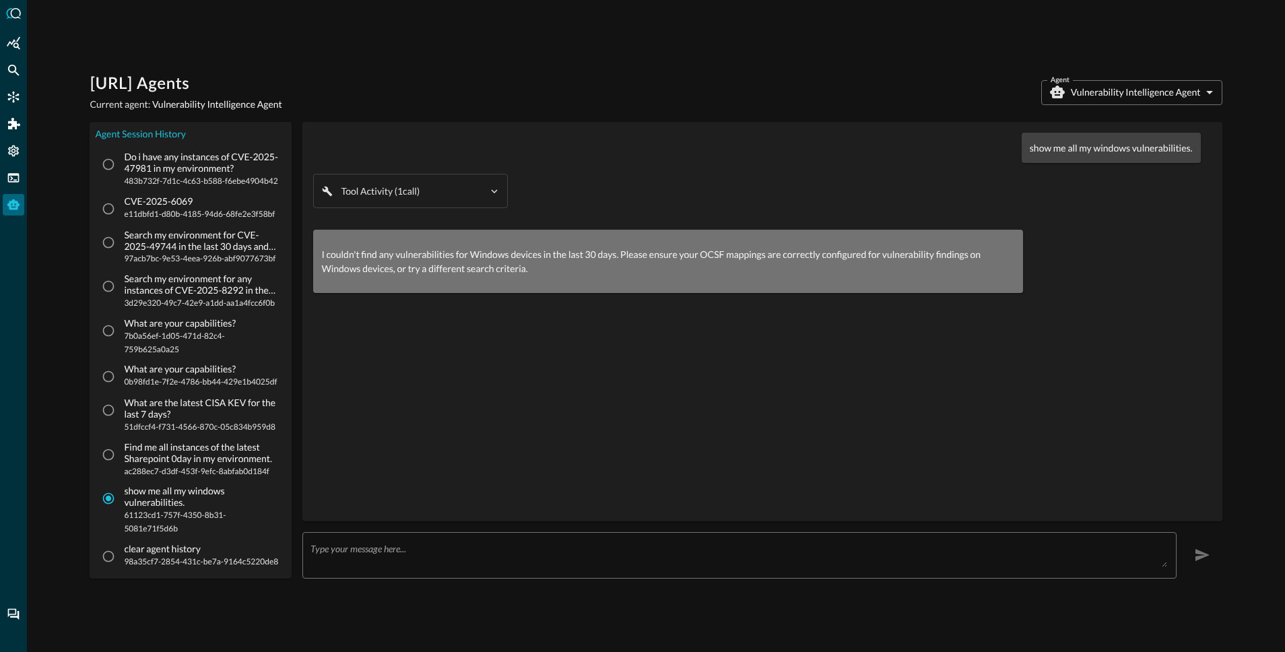
click at [185, 449] on p "Find me all instances of the latest Sharepoint 0day in my environment." at bounding box center [201, 453] width 155 height 23
click at [121, 449] on input "Find me all instances of the latest Sharepoint 0day in my environment. ac288ec7…" at bounding box center [109, 455] width 26 height 26
radio input "true"
radio input "false"
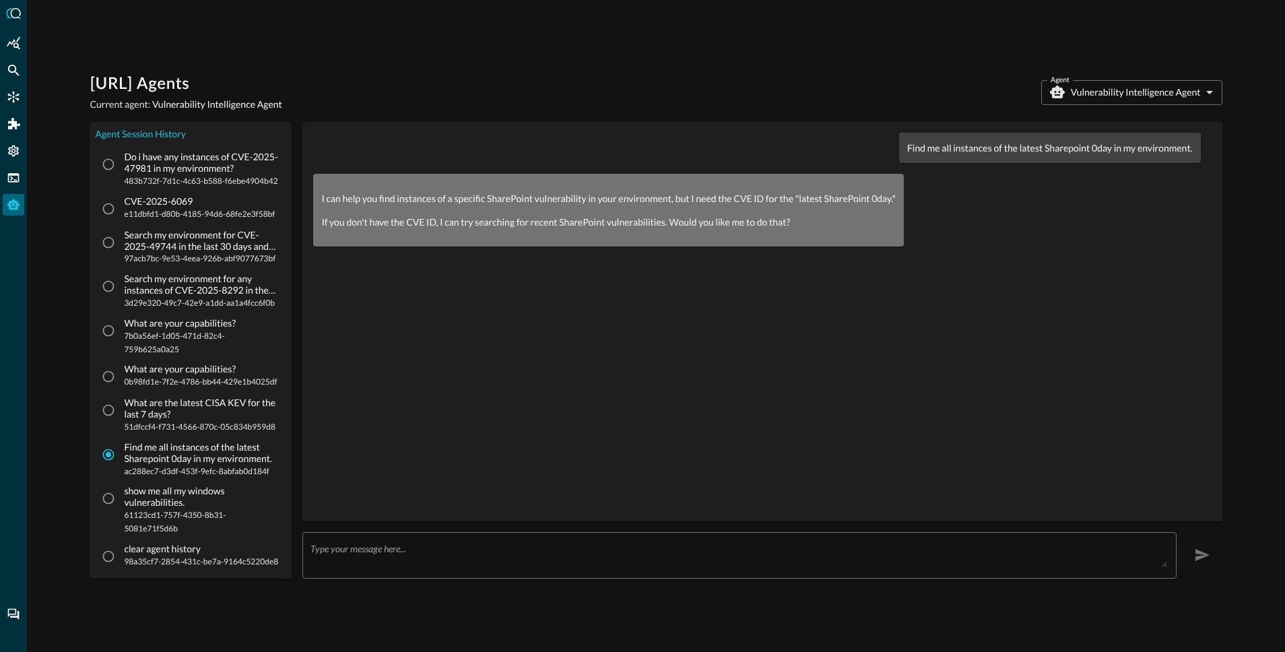
click at [180, 407] on p "What are the latest CISA KEV for the last 7 days?" at bounding box center [201, 408] width 155 height 23
click at [121, 407] on input "What are the latest CISA KEV for the last 7 days? 51dfccf4-f731-4566-870c-05c83…" at bounding box center [109, 410] width 26 height 26
radio input "true"
radio input "false"
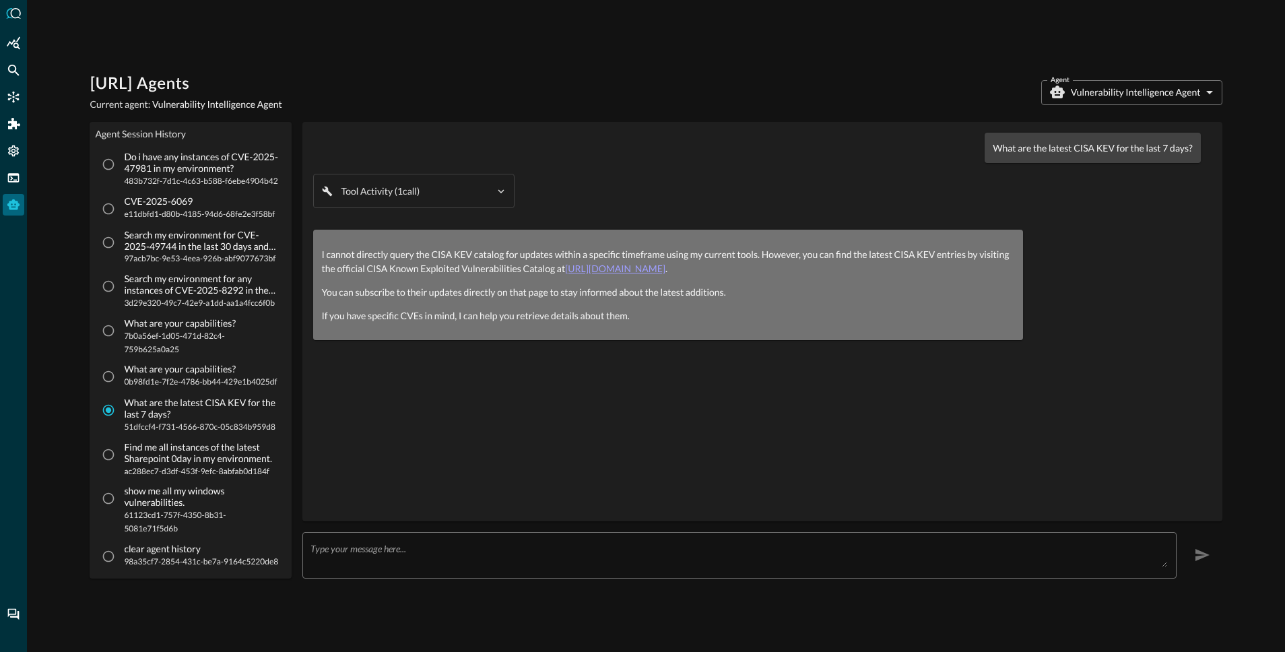
click at [178, 371] on p "What are your capabilities?" at bounding box center [200, 369] width 153 height 11
click at [121, 371] on input "What are your capabilities? 0b98fd1e-7f2e-4786-bb44-429e1b4025df" at bounding box center [109, 377] width 26 height 26
radio input "true"
radio input "false"
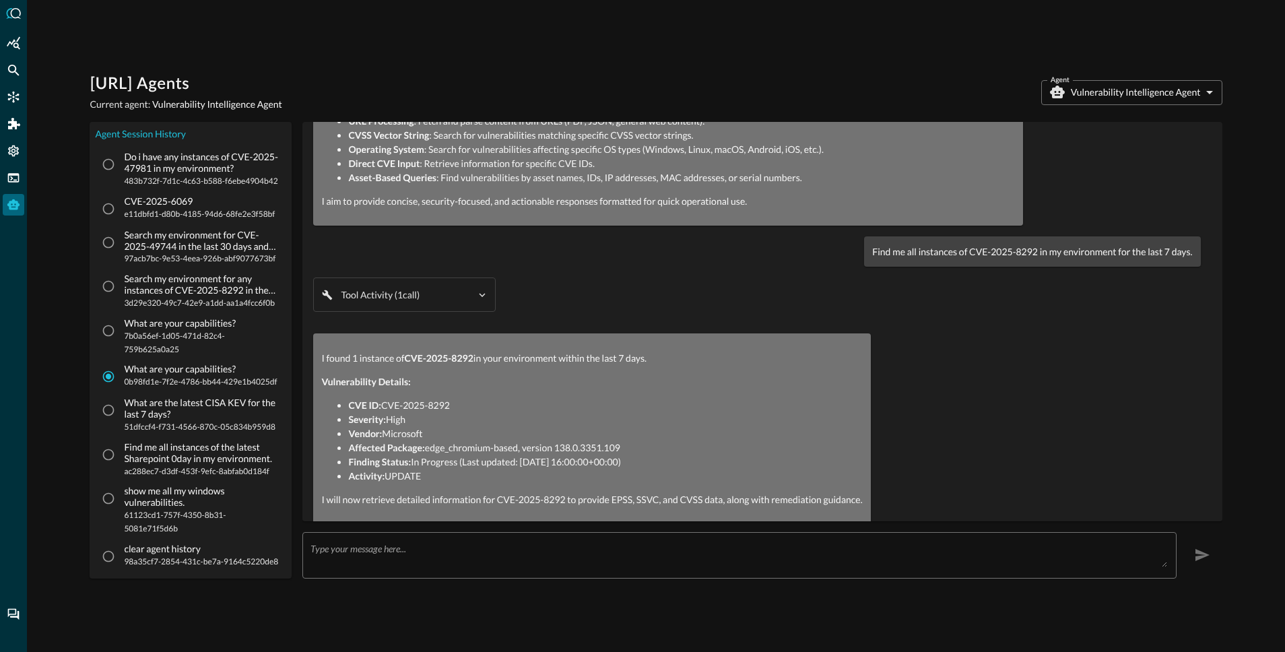
scroll to position [369, 0]
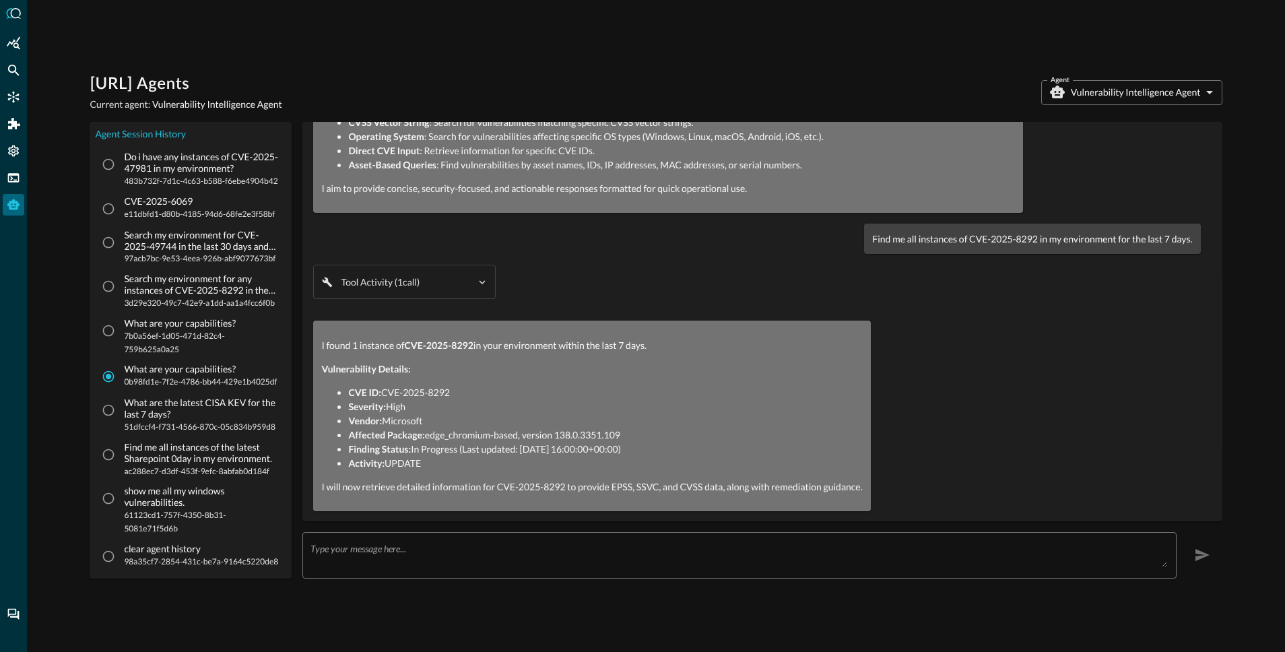
click at [170, 508] on span "61123cd1-757f-4350-8b31-5081e71f5d6b" at bounding box center [201, 521] width 155 height 27
click at [121, 508] on input "show me all my windows vulnerabilities. 61123cd1-757f-4350-8b31-5081e71f5d6b" at bounding box center [109, 499] width 26 height 26
radio input "true"
radio input "false"
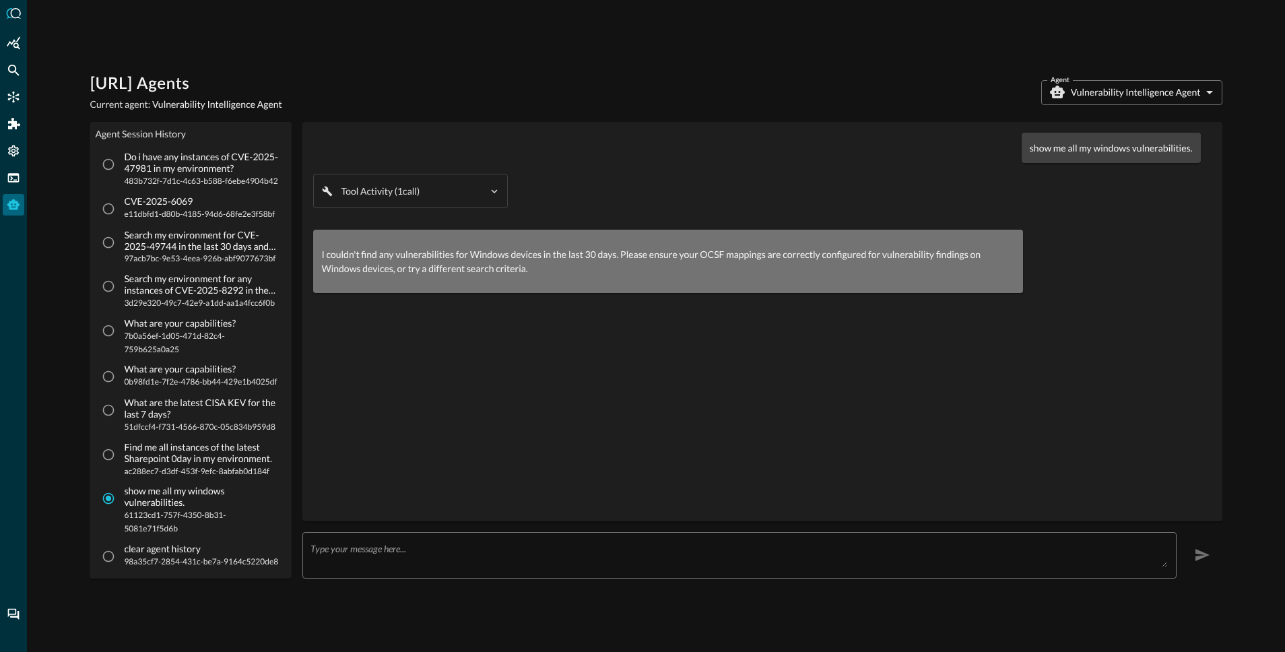
click at [164, 555] on span "98a35cf7-2854-431c-be7a-9164c5220de8" at bounding box center [201, 561] width 154 height 13
click at [121, 555] on input "clear agent history 98a35cf7-2854-431c-be7a-9164c5220de8" at bounding box center [109, 556] width 26 height 26
radio input "true"
radio input "false"
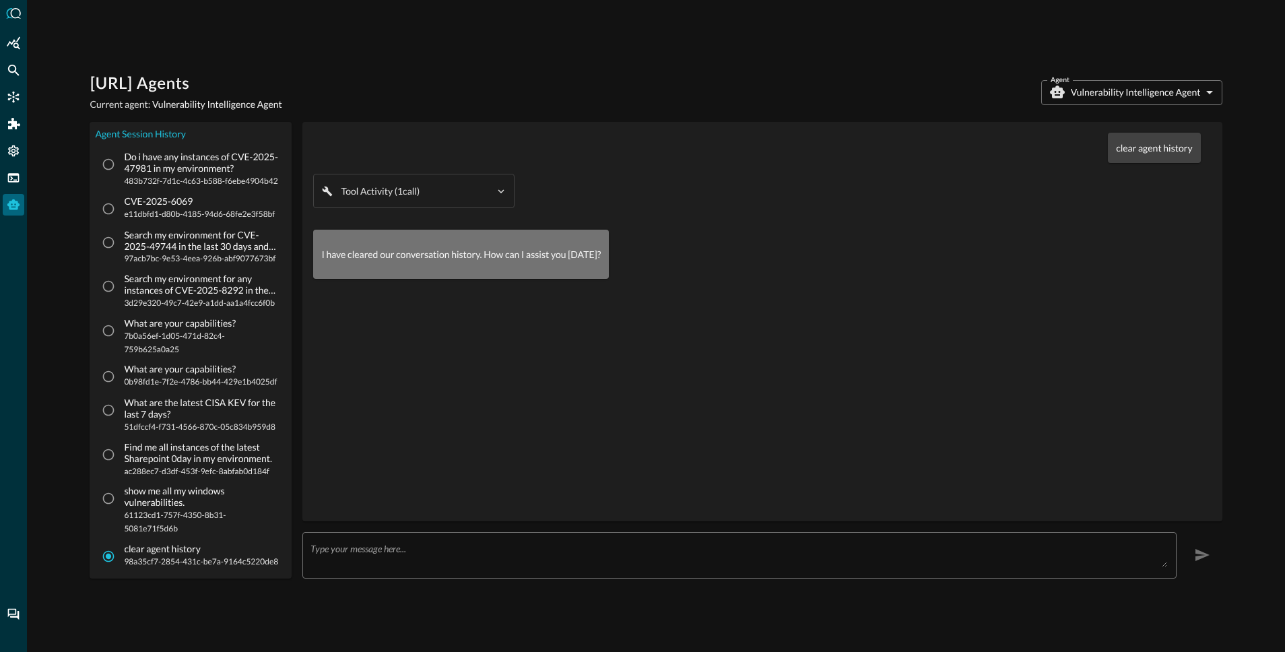
click at [170, 436] on div "Do i have any instances of CVE-2025-47981 in my environment? 483b732f-7d1c-4c63…" at bounding box center [193, 361] width 186 height 418
click at [164, 408] on p "What are the latest CISA KEV for the last 7 days?" at bounding box center [201, 408] width 155 height 23
click at [121, 408] on input "What are the latest CISA KEV for the last 7 days? 51dfccf4-f731-4566-870c-05c83…" at bounding box center [109, 410] width 26 height 26
radio input "true"
radio input "false"
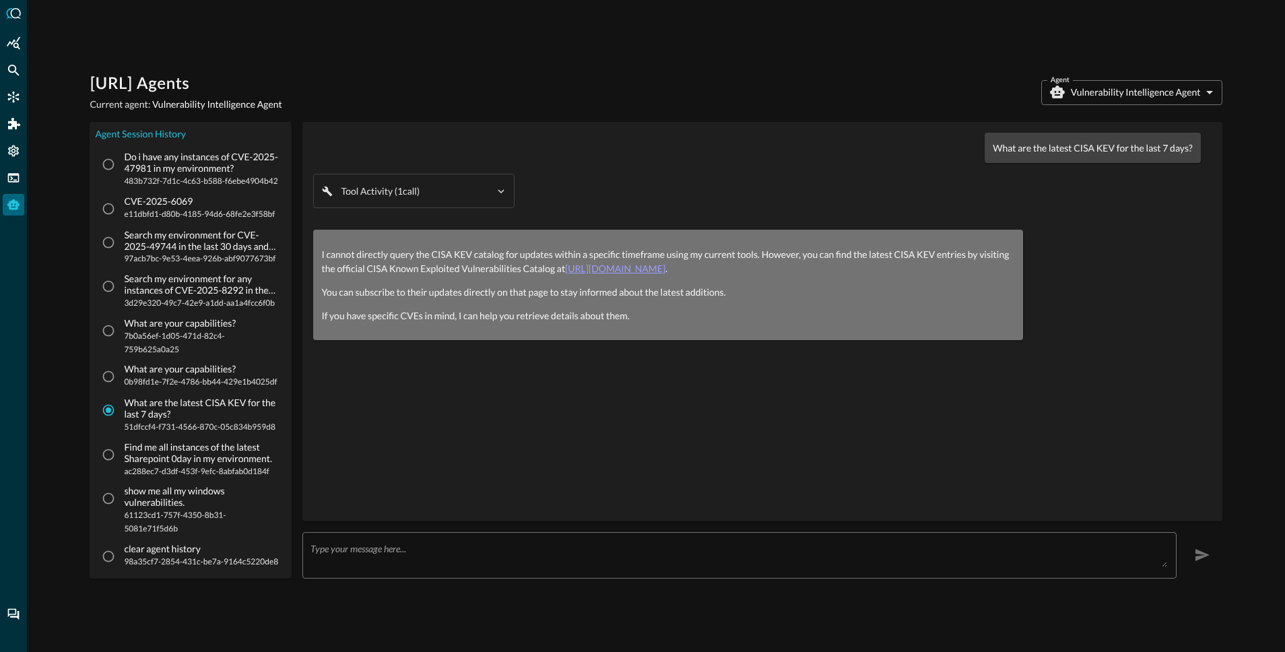
click at [169, 380] on span "0b98fd1e-7f2e-4786-bb44-429e1b4025df" at bounding box center [200, 381] width 153 height 13
click at [121, 380] on input "What are your capabilities? 0b98fd1e-7f2e-4786-bb44-429e1b4025df" at bounding box center [109, 377] width 26 height 26
radio input "true"
radio input "false"
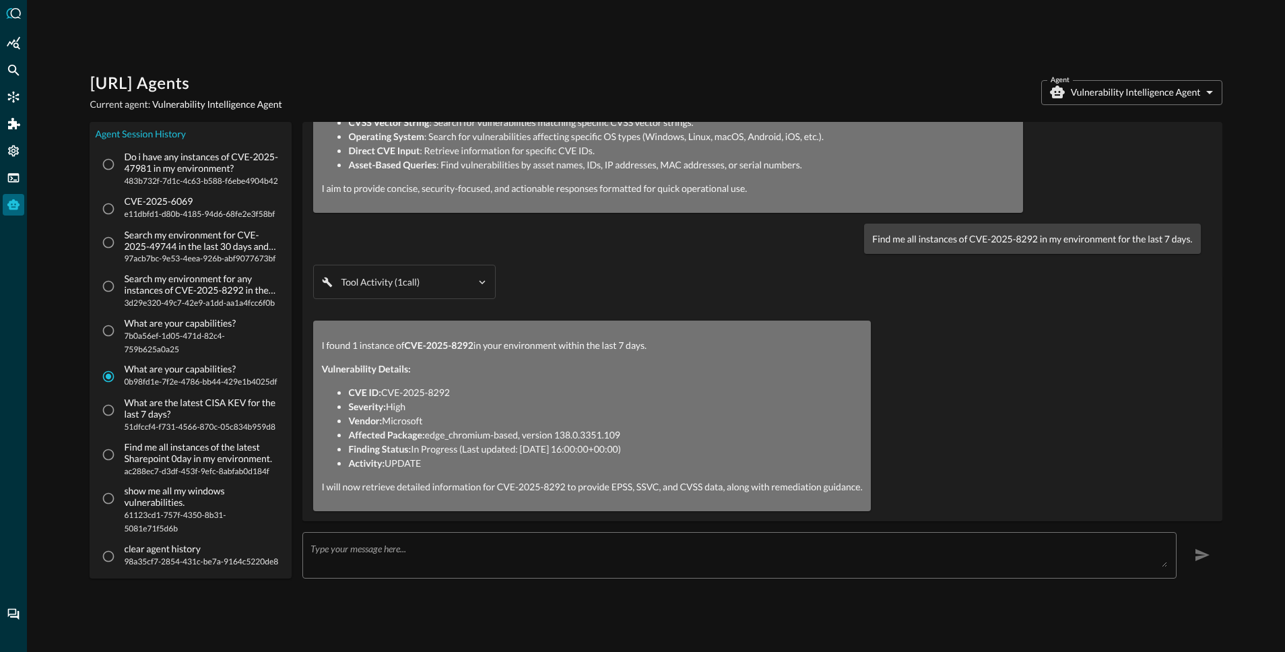
click at [170, 333] on span "7b0a56ef-1d05-471d-82c4-759b625a0a25" at bounding box center [201, 342] width 155 height 27
click at [121, 333] on input "What are your capabilities? 7b0a56ef-1d05-471d-82c4-759b625a0a25" at bounding box center [109, 331] width 26 height 26
radio input "true"
radio input "false"
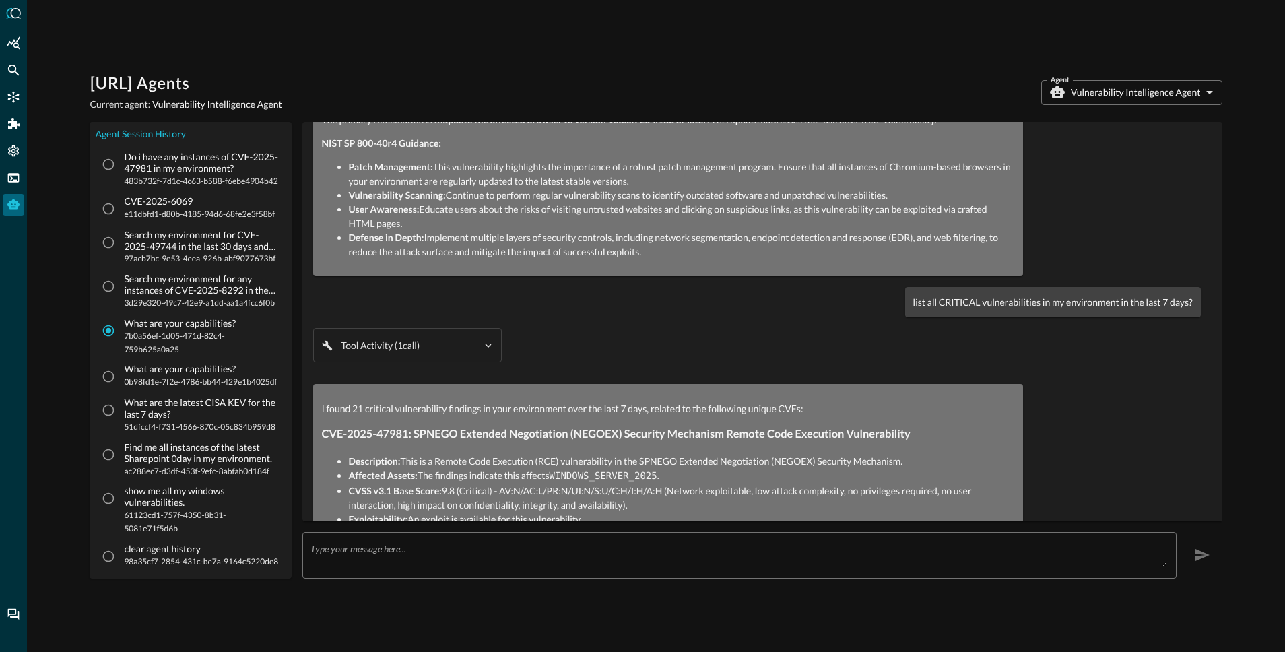
scroll to position [824, 0]
drag, startPoint x: 908, startPoint y: 306, endPoint x: 917, endPoint y: 305, distance: 8.2
click at [917, 305] on p "list all CRITICAL vulnerabilities in my environment in the last 7 days?" at bounding box center [1052, 304] width 279 height 14
click at [915, 305] on p "list all CRITICAL vulnerabilities in my environment in the last 7 days?" at bounding box center [1052, 304] width 279 height 14
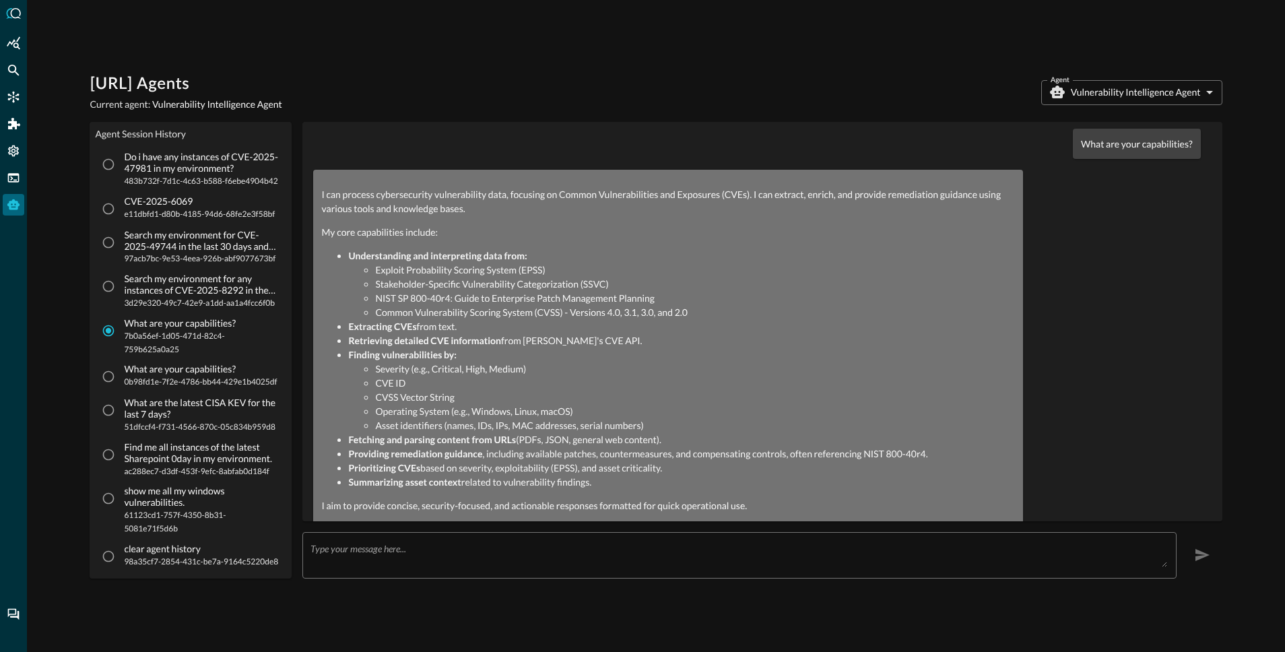
scroll to position [0, 0]
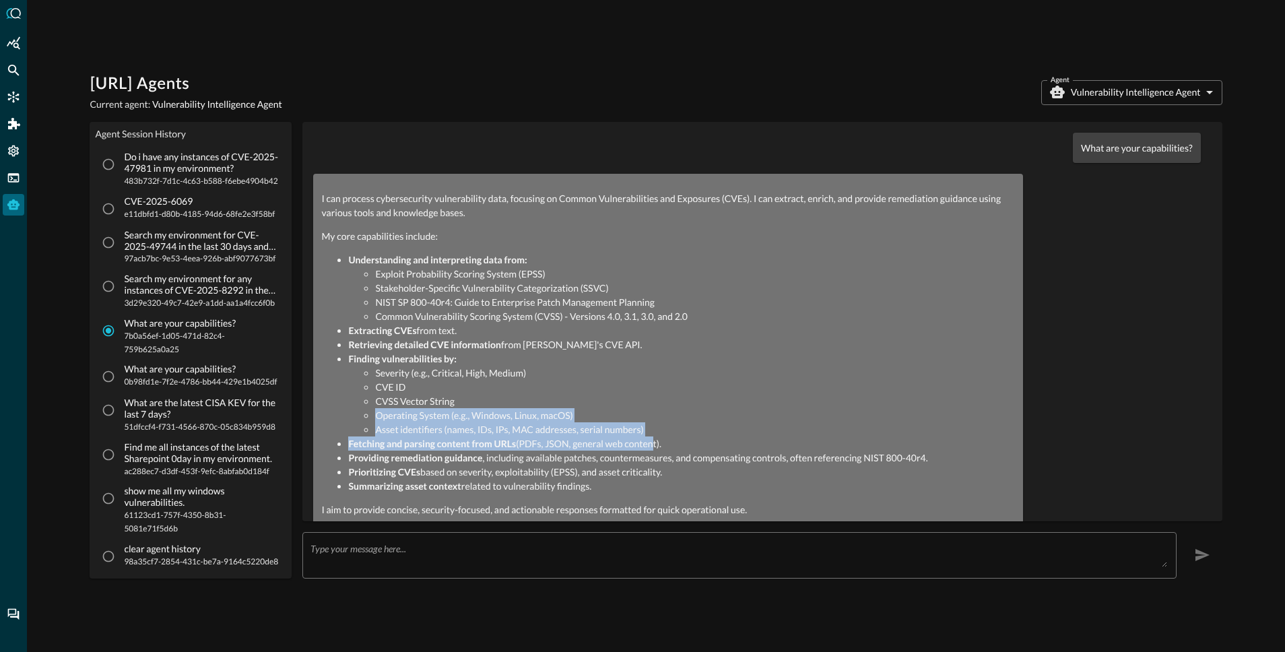
drag, startPoint x: 374, startPoint y: 418, endPoint x: 647, endPoint y: 444, distance: 274.1
click at [647, 444] on ul "Understanding and interpreting data from: Exploit Probability Scoring System (E…" at bounding box center [668, 373] width 694 height 240
click at [642, 433] on li "Asset identifiers (names, IDs, IPs, MAC addresses, serial numbers)" at bounding box center [695, 429] width 640 height 14
drag, startPoint x: 649, startPoint y: 430, endPoint x: 374, endPoint y: 418, distance: 274.4
click at [374, 418] on ul "Severity (e.g., Critical, High, Medium) CVE ID CVSS Vector String Operating Sys…" at bounding box center [681, 401] width 667 height 71
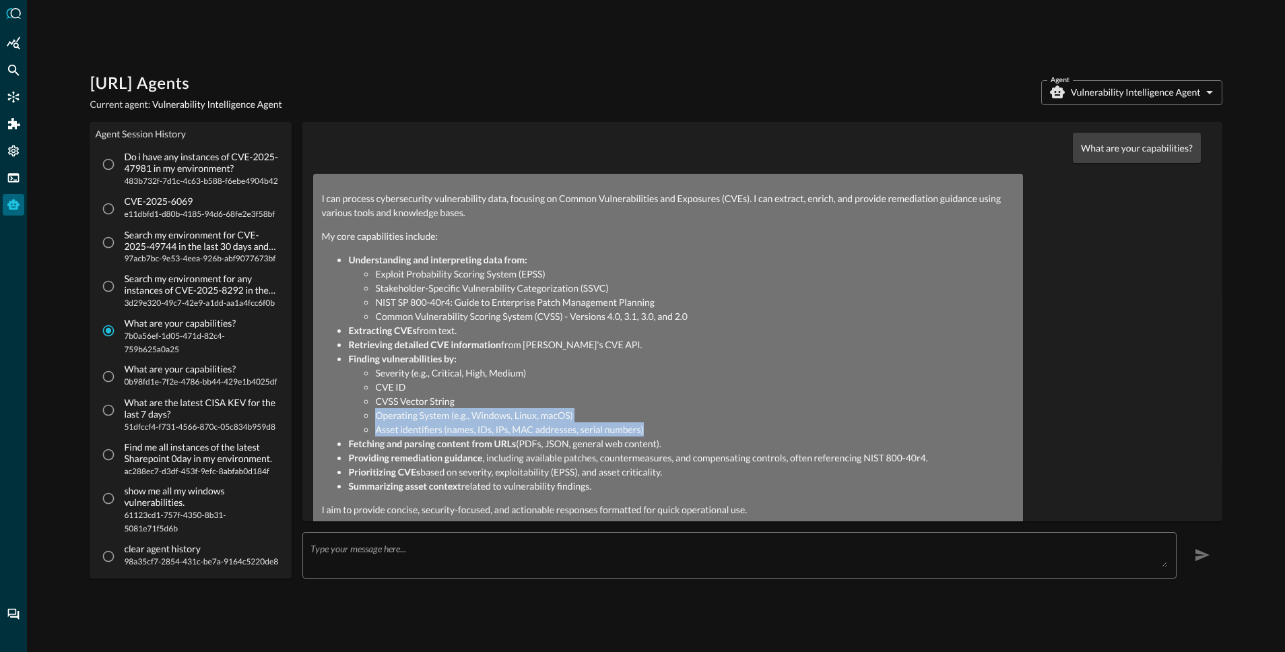
click at [440, 432] on li "Asset identifiers (names, IDs, IPs, MAC addresses, serial numbers)" at bounding box center [695, 429] width 640 height 14
drag, startPoint x: 376, startPoint y: 418, endPoint x: 651, endPoint y: 432, distance: 274.4
click at [651, 432] on ul "Severity (e.g., Critical, High, Medium) CVE ID CVSS Vector String Operating Sys…" at bounding box center [681, 401] width 667 height 71
copy ul "Operating System (e.g., Windows, Linux, macOS) Asset identifiers (names, IDs, I…"
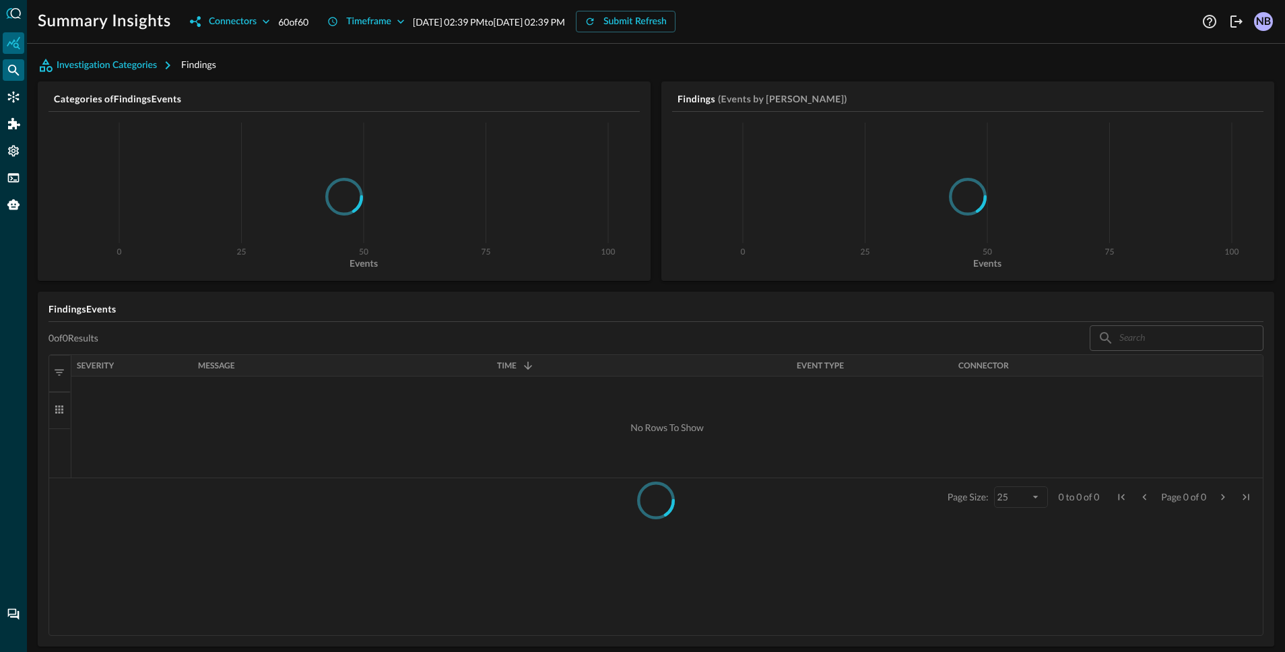
click at [15, 73] on icon "Federated Search" at bounding box center [13, 69] width 13 height 13
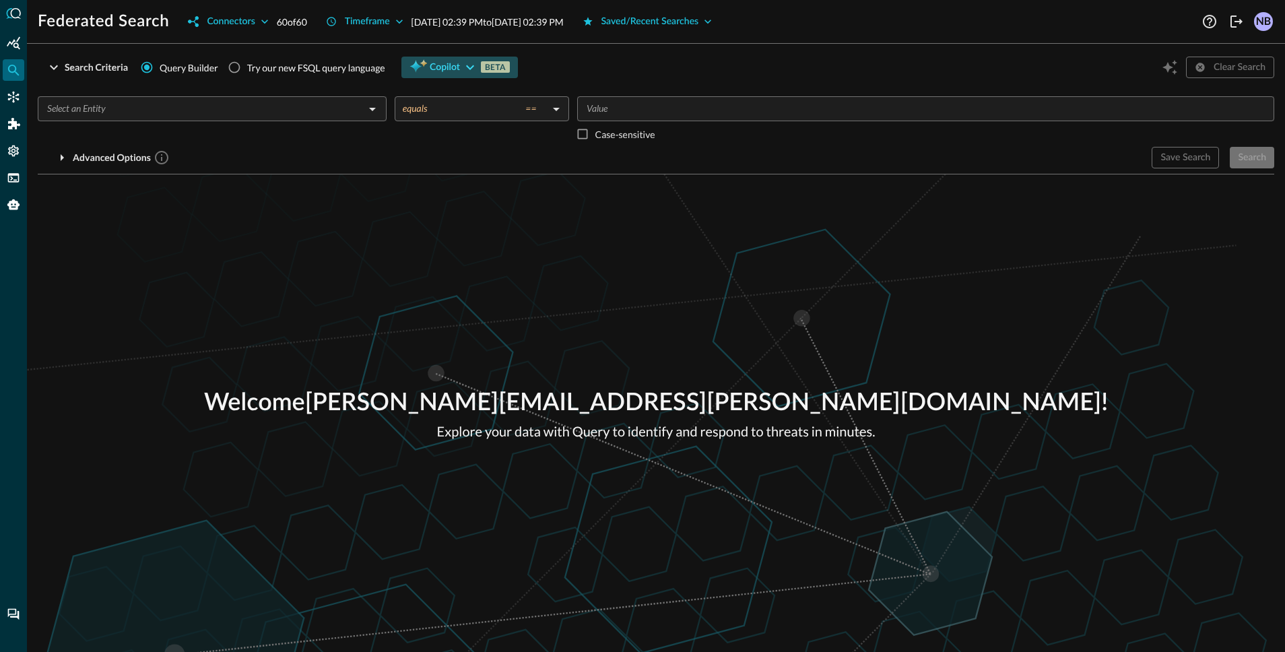
click at [436, 61] on span "Copilot" at bounding box center [445, 67] width 30 height 17
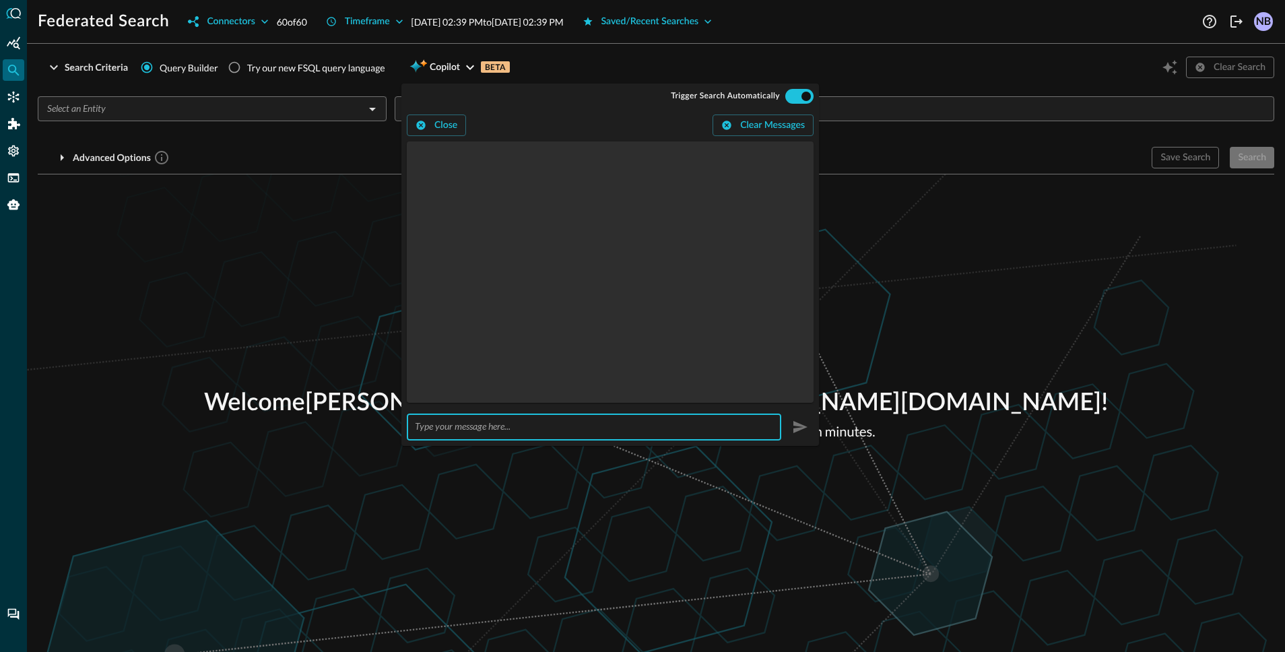
click at [521, 433] on input "text" at bounding box center [598, 426] width 366 height 25
type input "Search all my detections in the last 24 hours."
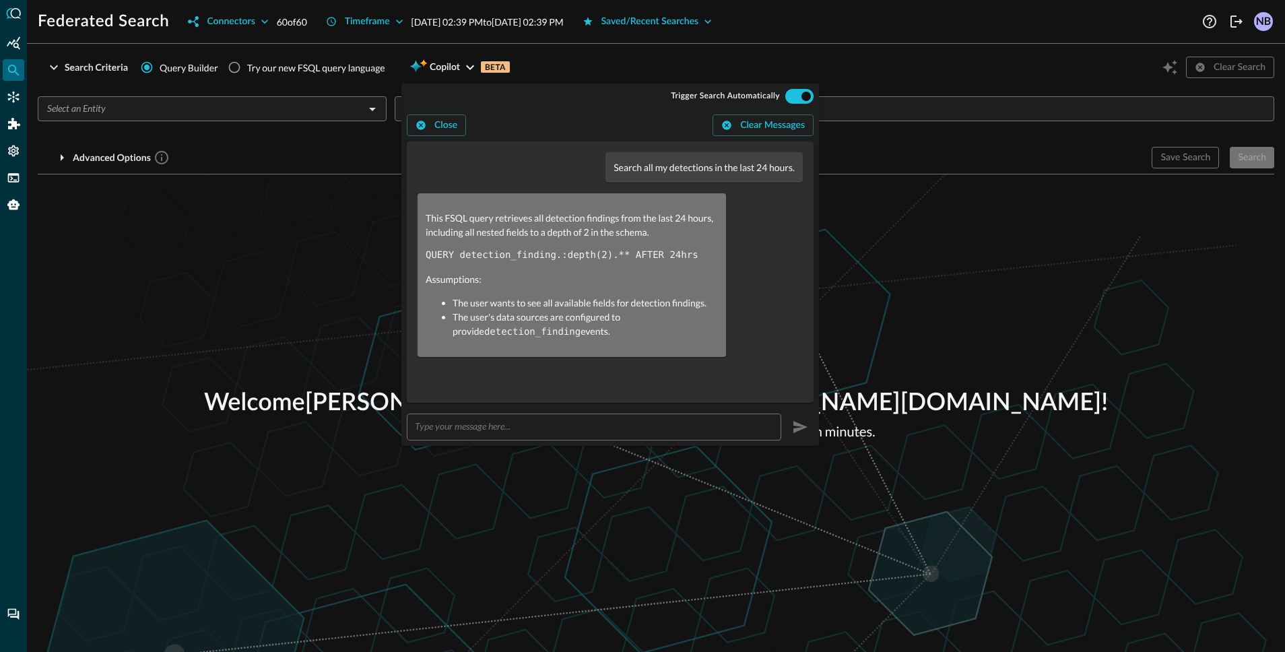
radio input "true"
